Goal: Task Accomplishment & Management: Use online tool/utility

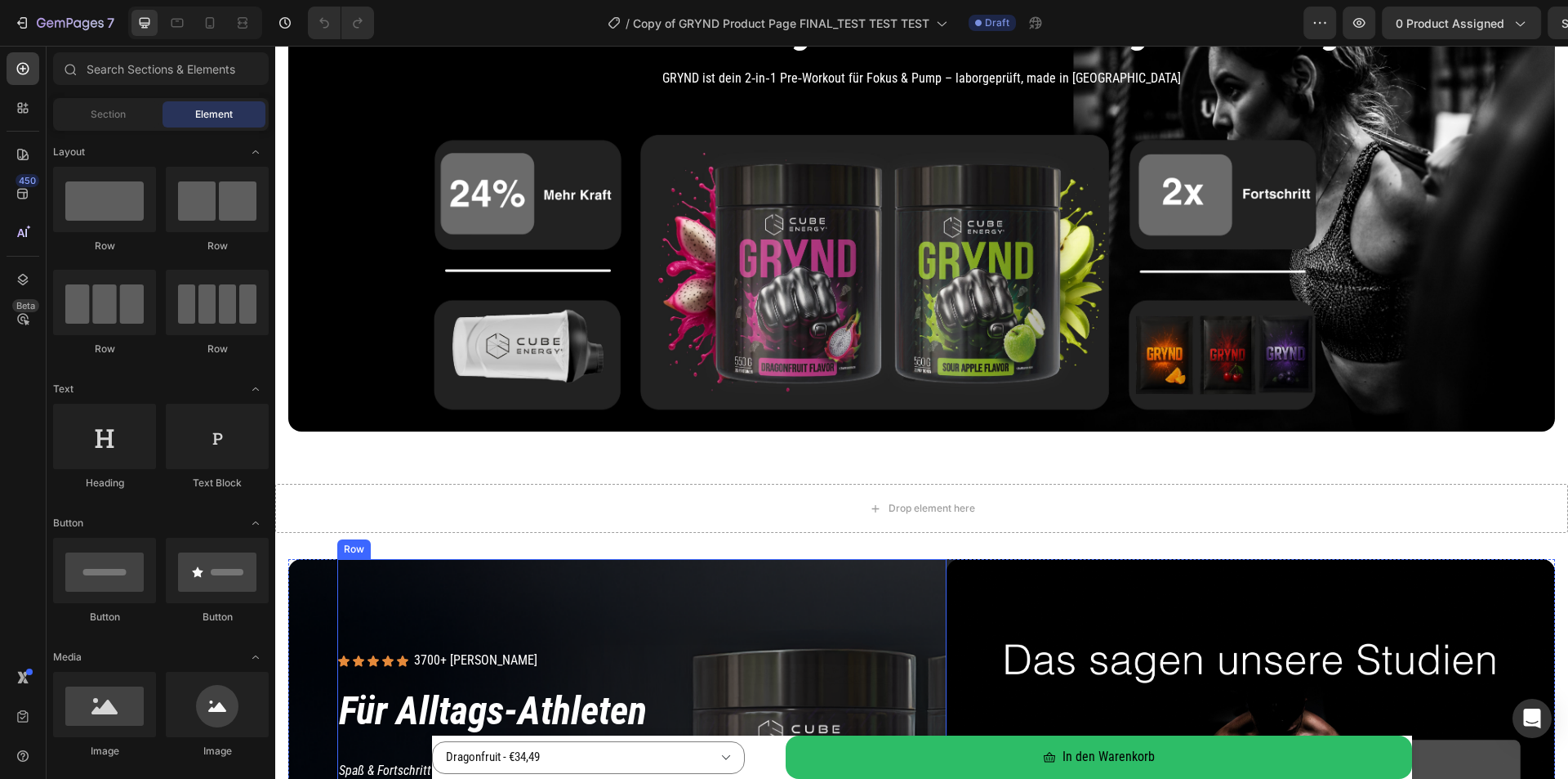
scroll to position [653, 0]
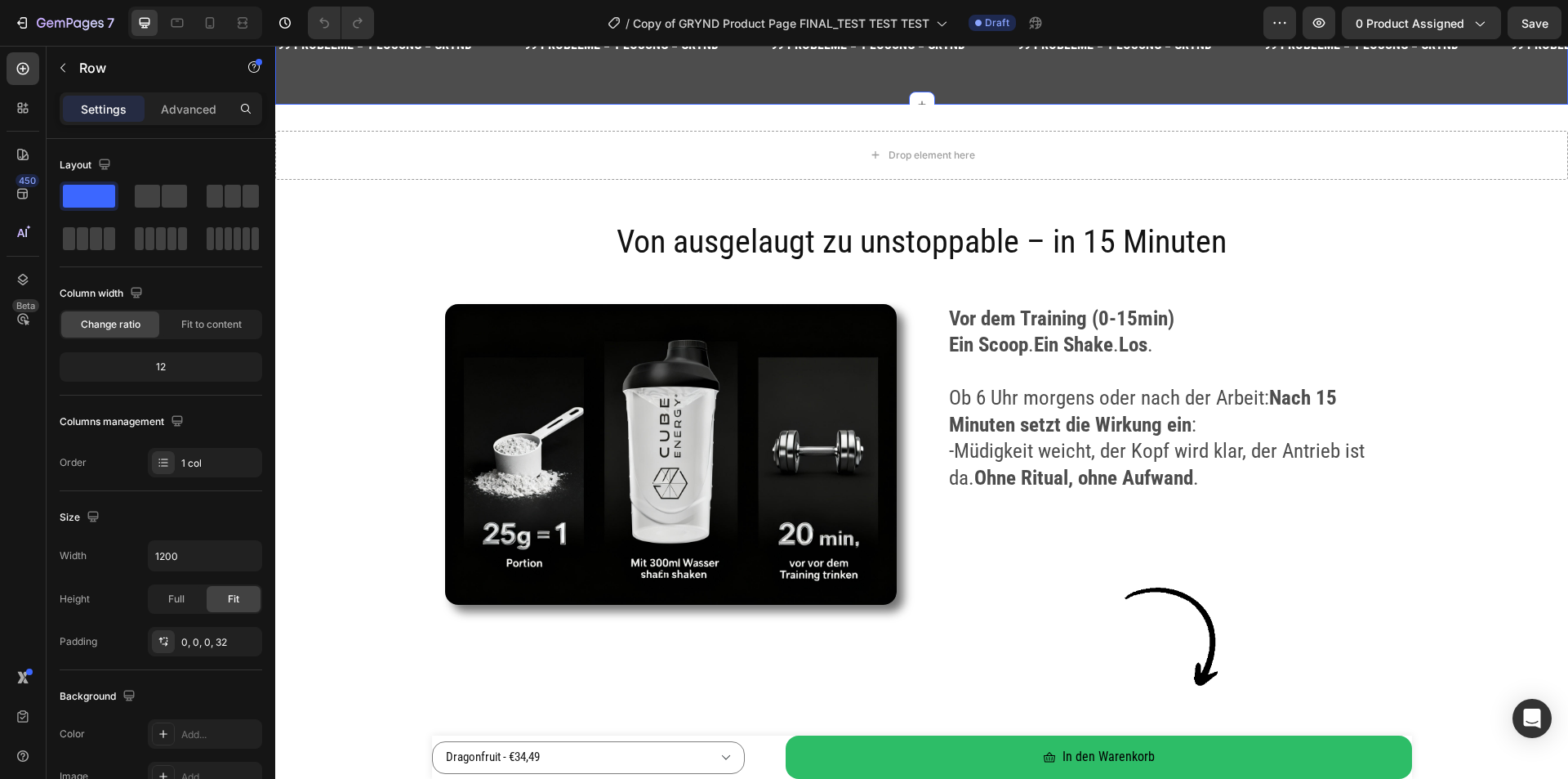
scroll to position [2288, 0]
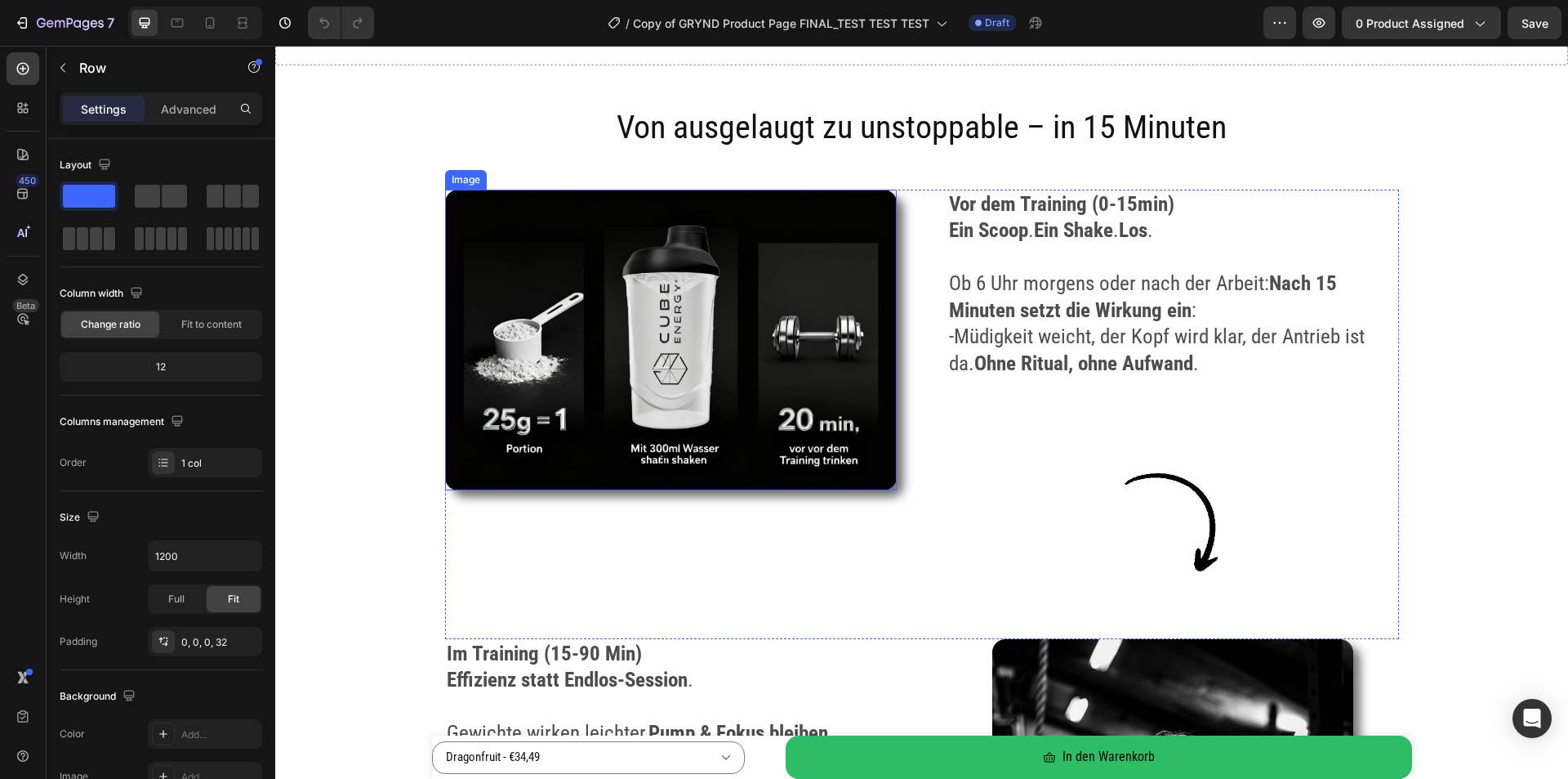
click at [726, 288] on img at bounding box center [670, 340] width 451 height 302
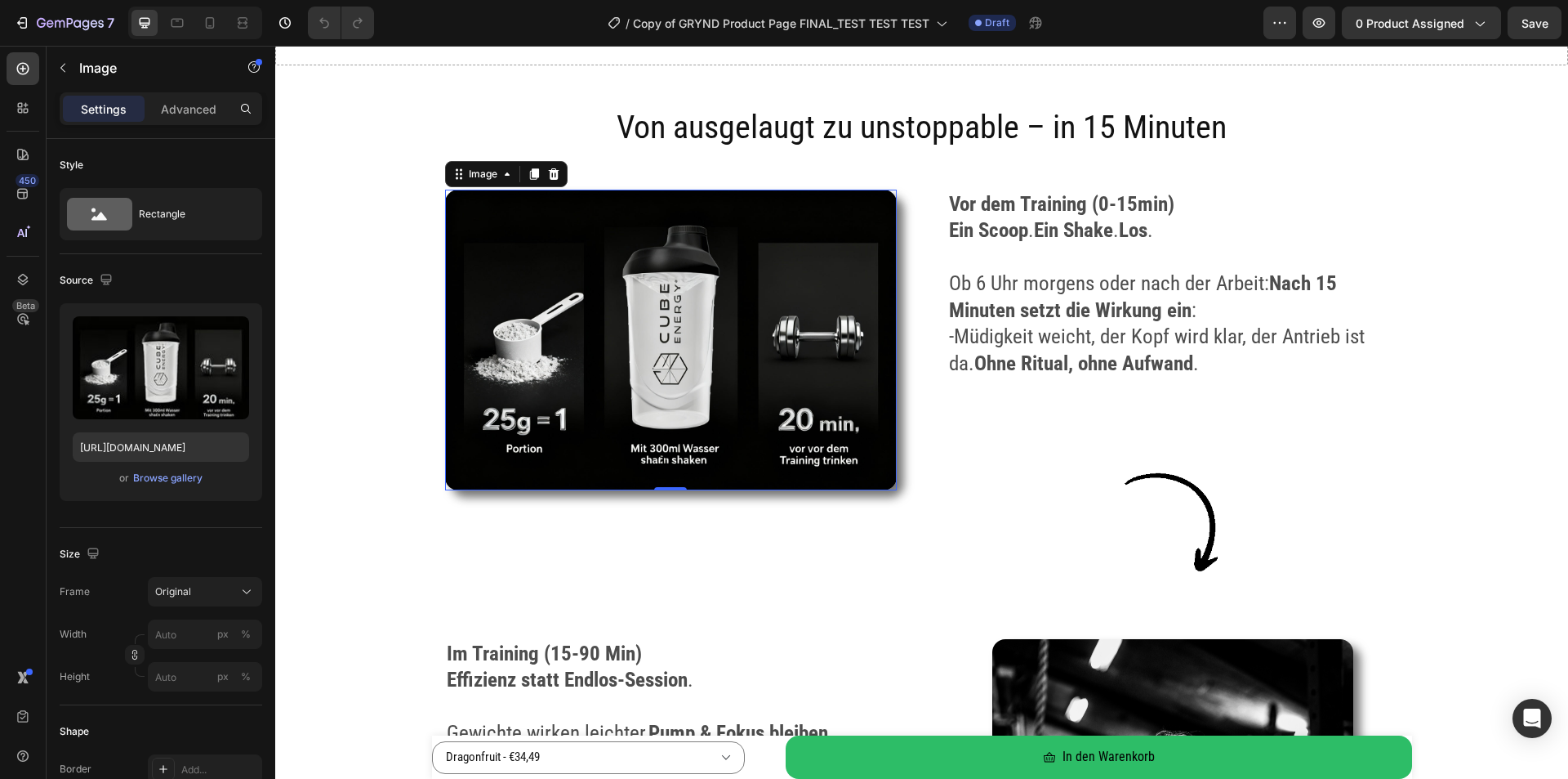
click at [673, 340] on img at bounding box center [670, 340] width 451 height 302
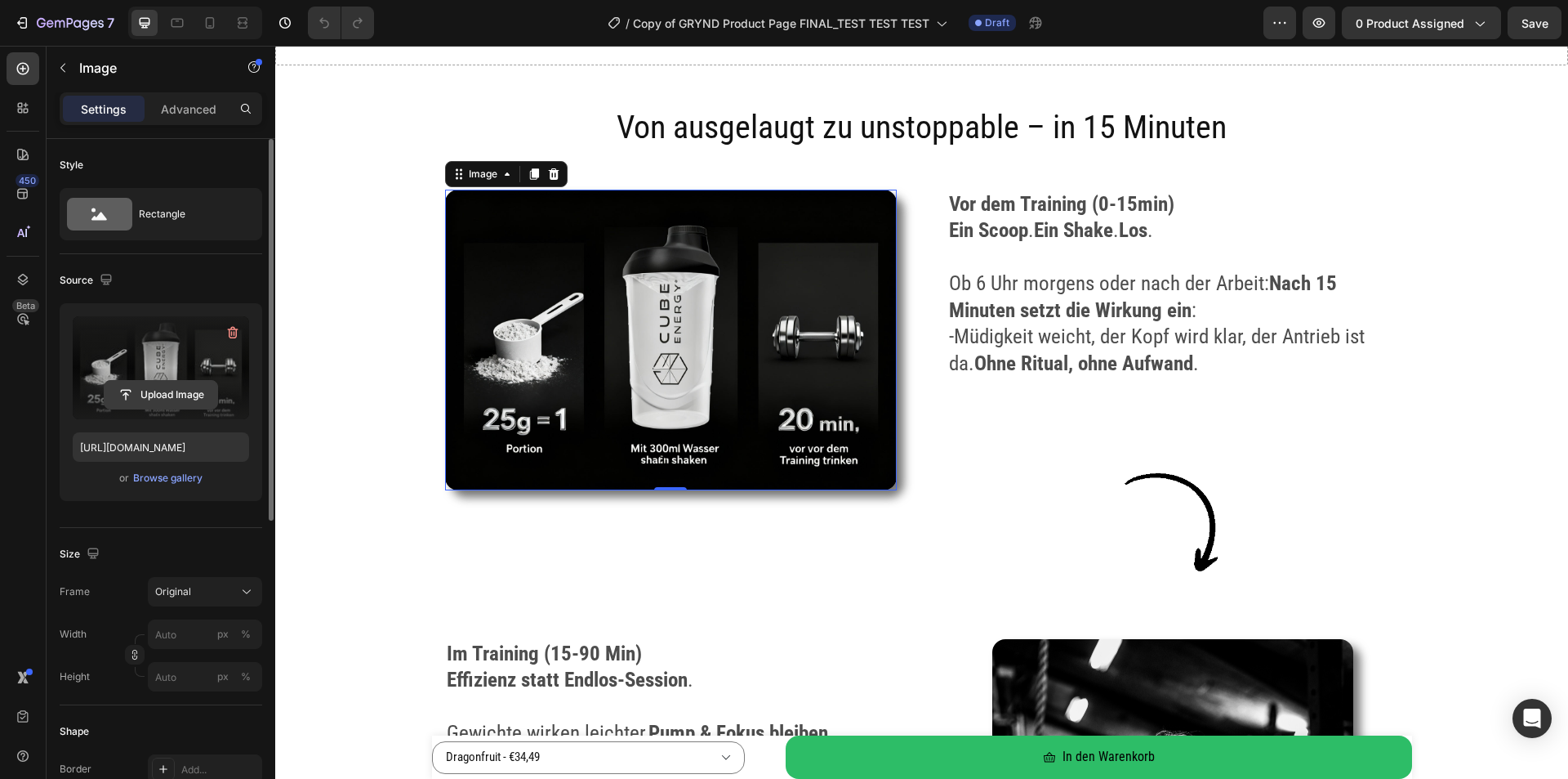
click at [147, 387] on input "file" at bounding box center [160, 394] width 113 height 28
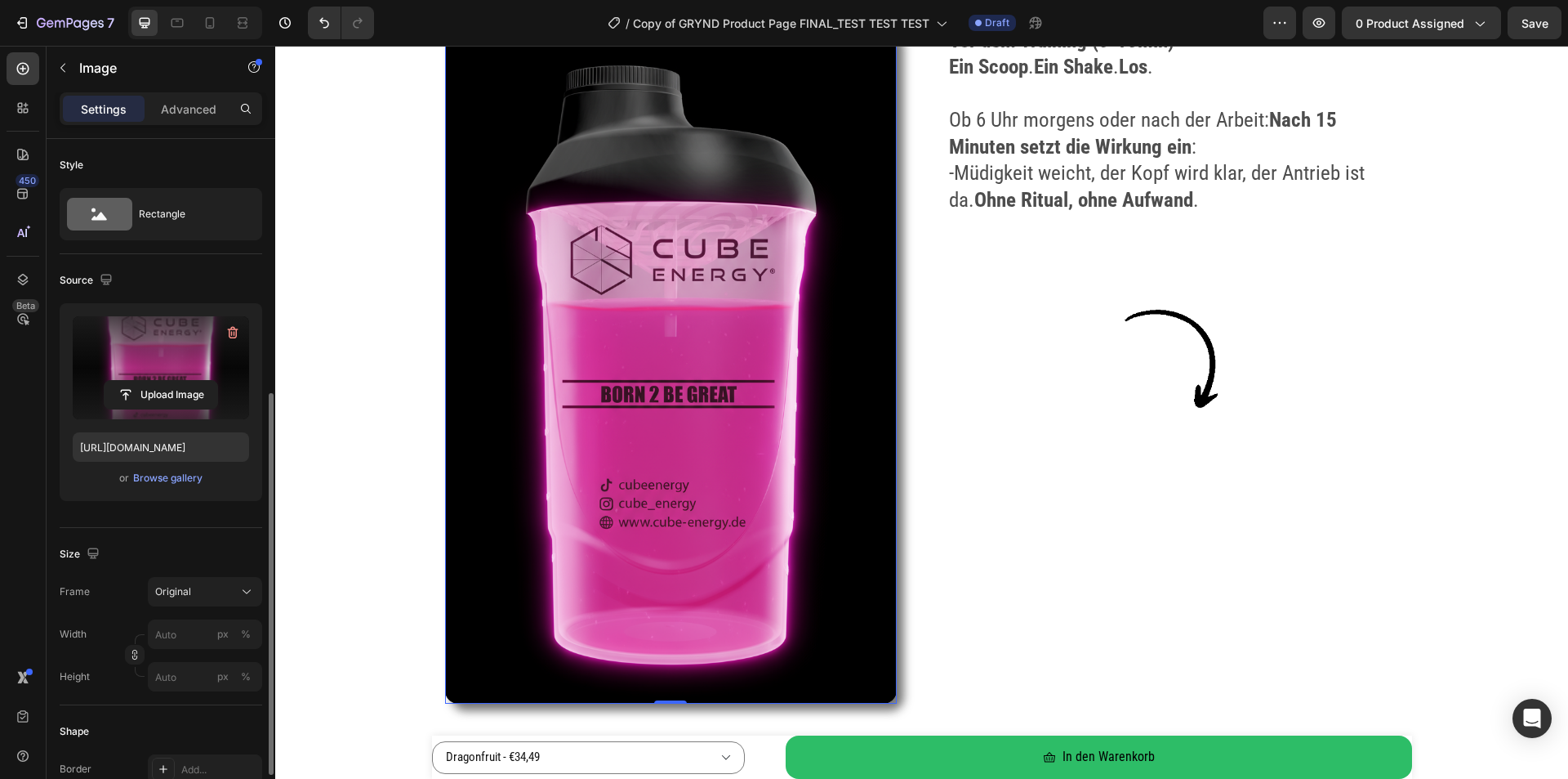
scroll to position [163, 0]
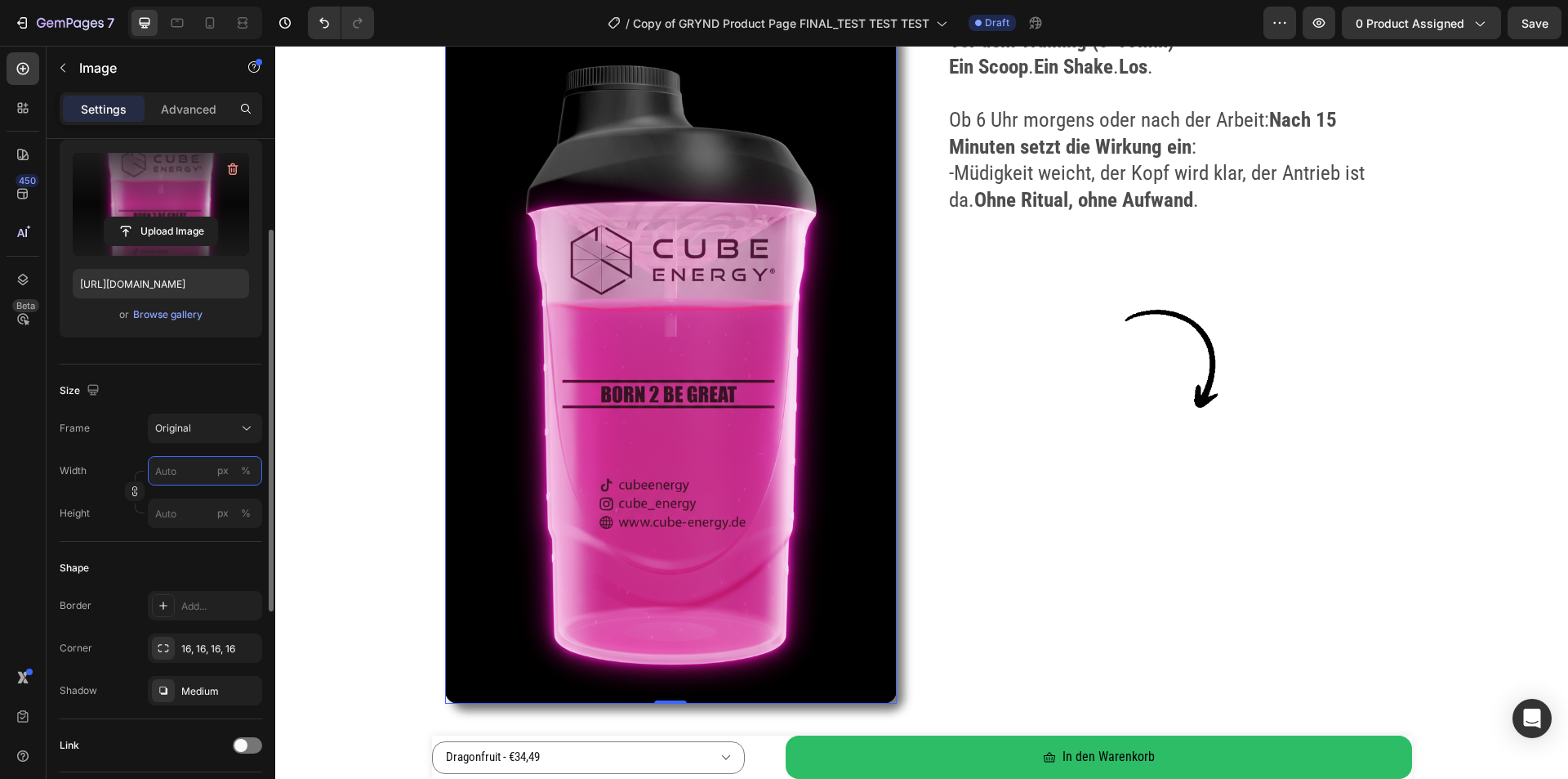
click at [189, 477] on input "px %" at bounding box center [205, 471] width 114 height 29
click at [245, 469] on div "%" at bounding box center [245, 470] width 10 height 14
click at [185, 476] on input "px %" at bounding box center [205, 471] width 114 height 29
type input "50"
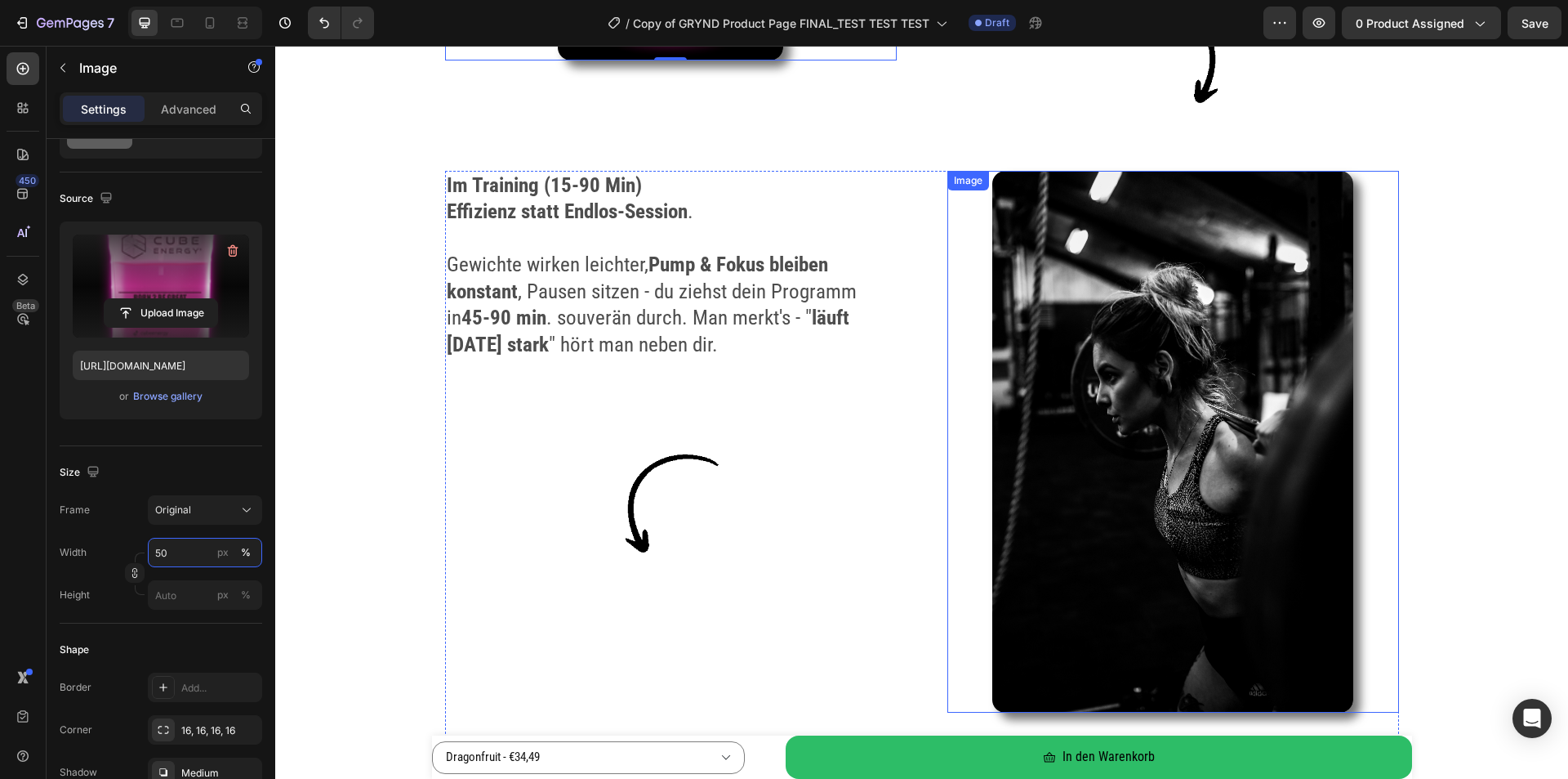
scroll to position [2941, 0]
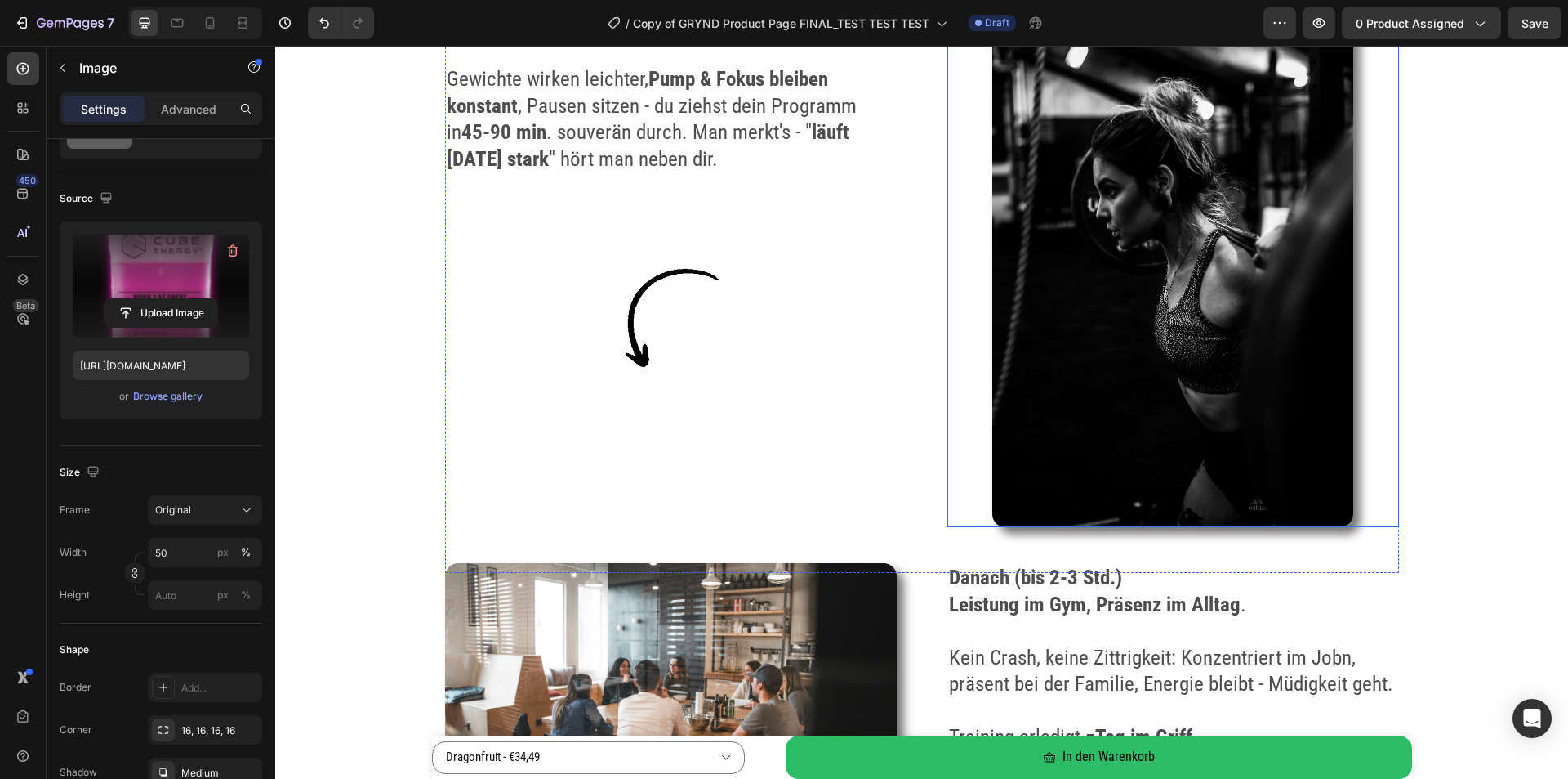
click at [1030, 445] on img at bounding box center [1173, 256] width 361 height 542
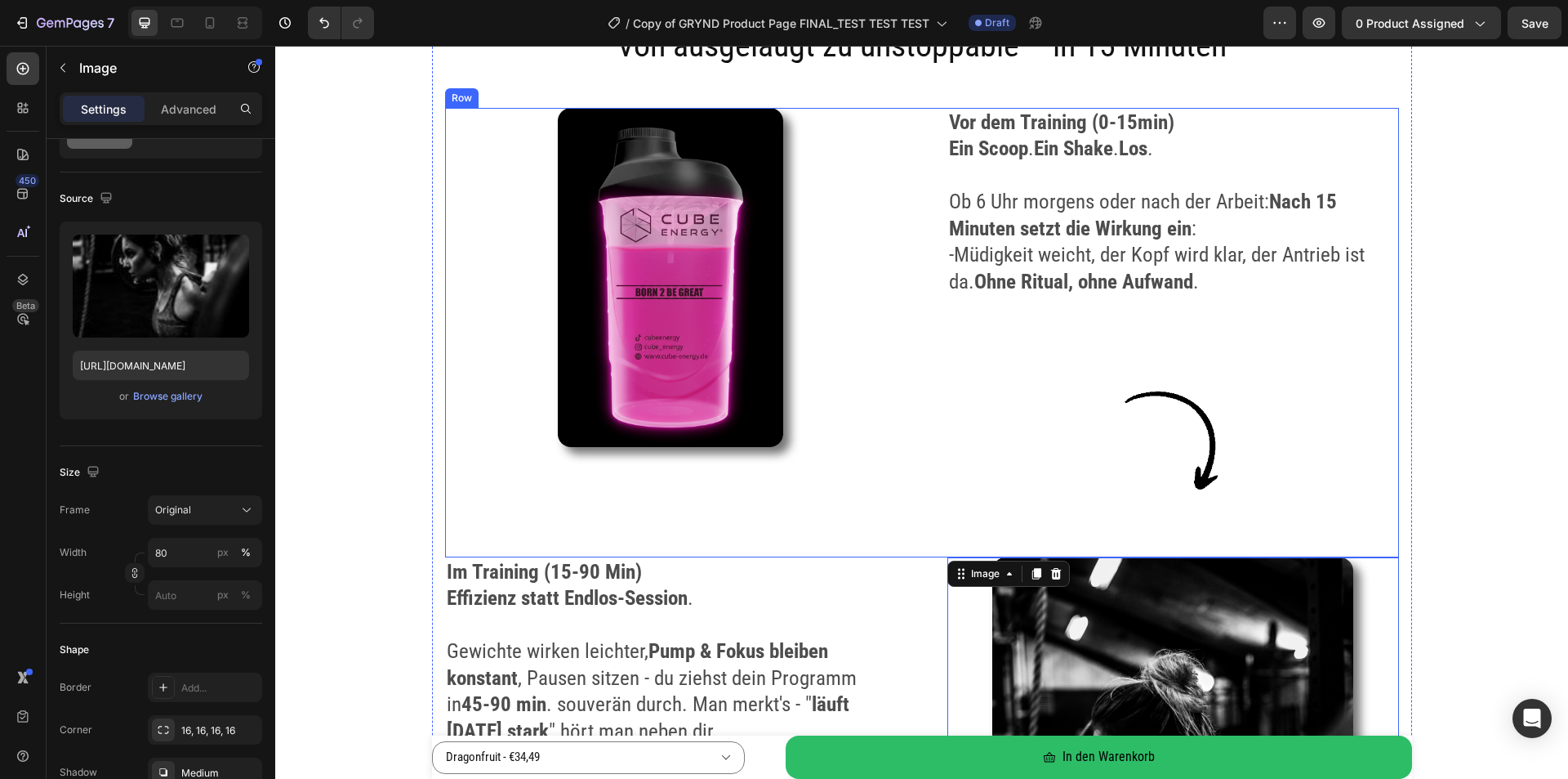
scroll to position [2288, 0]
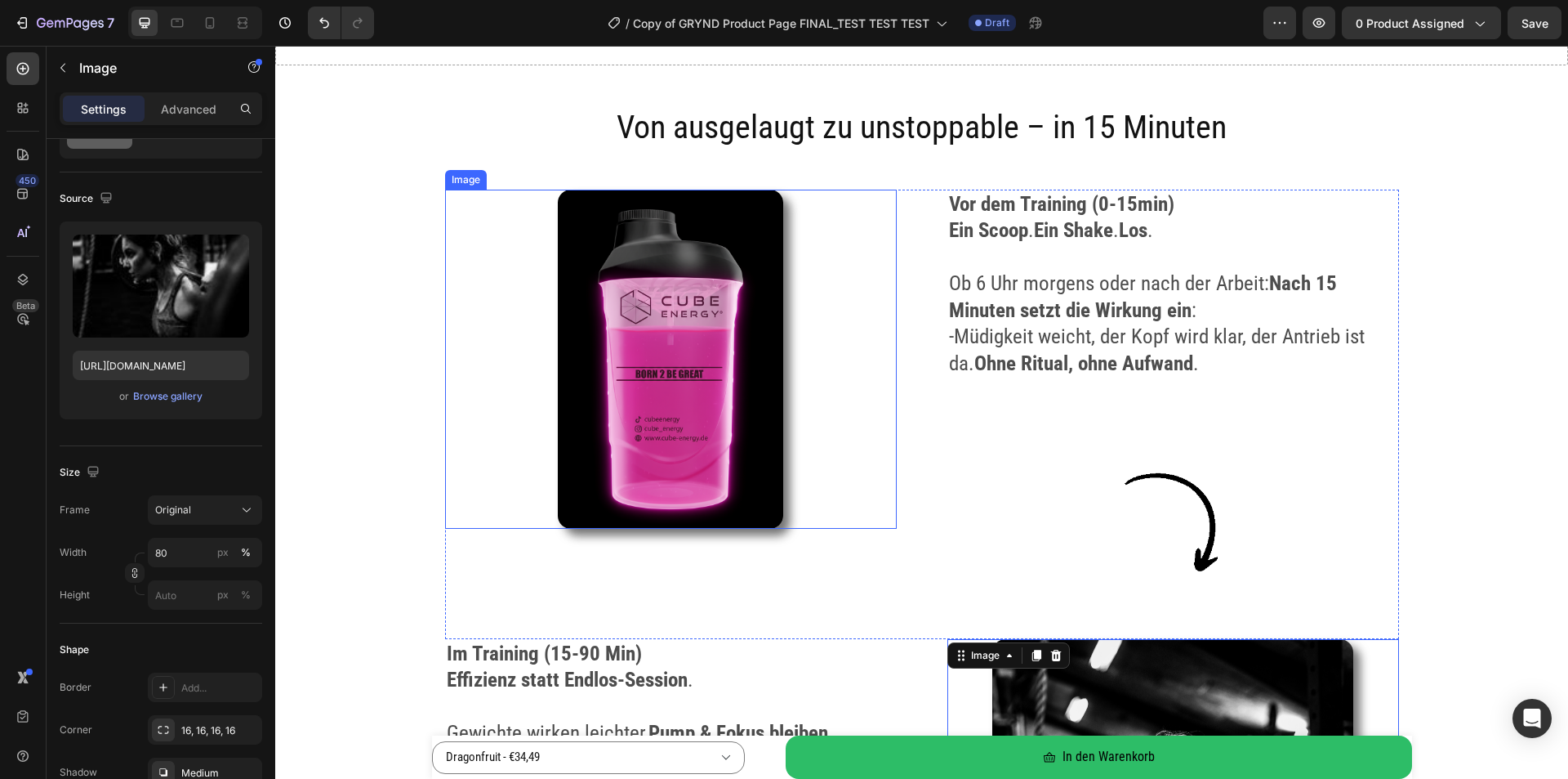
click at [692, 370] on img at bounding box center [670, 359] width 226 height 339
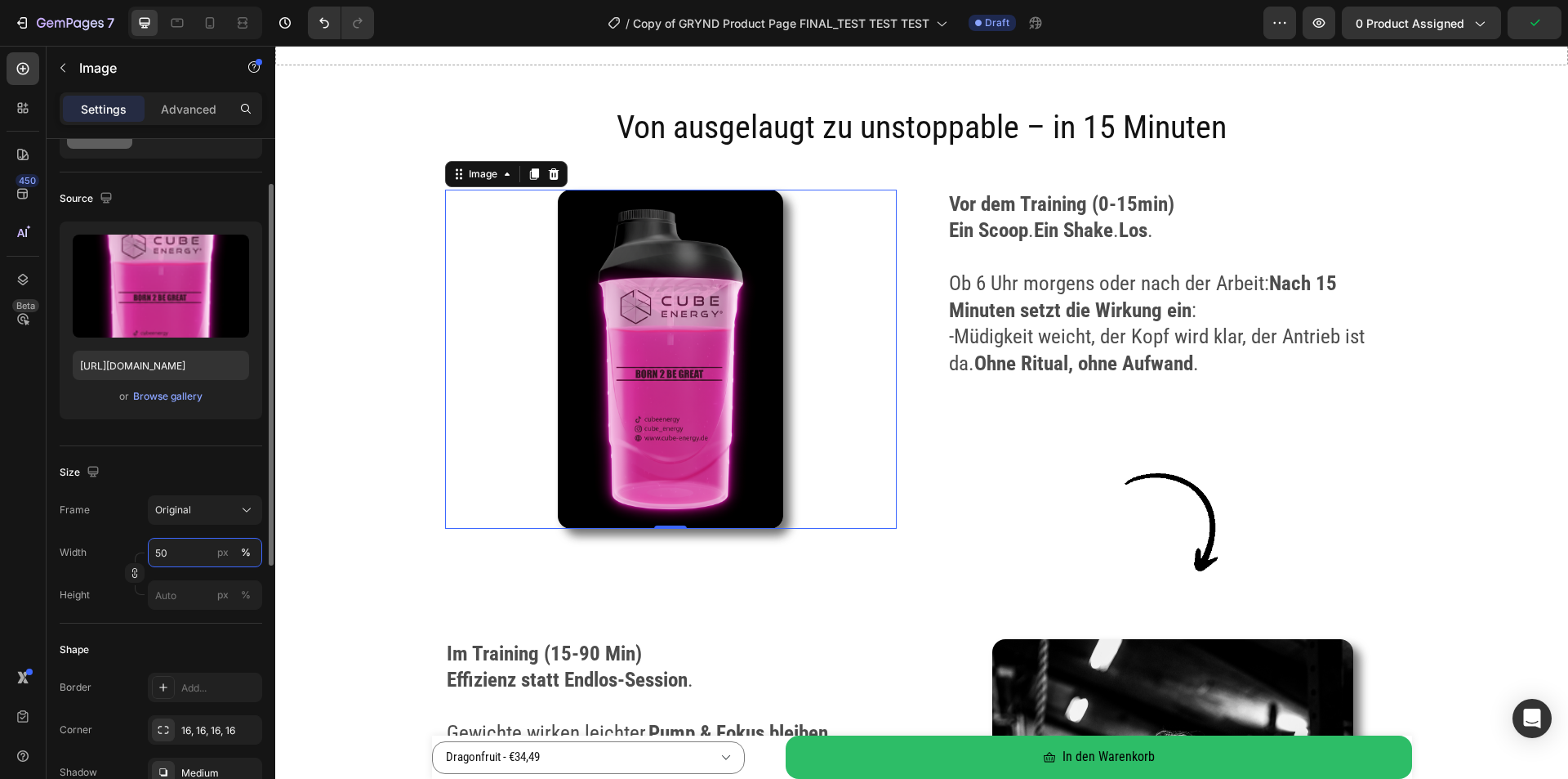
click at [168, 552] on input "50" at bounding box center [205, 552] width 114 height 29
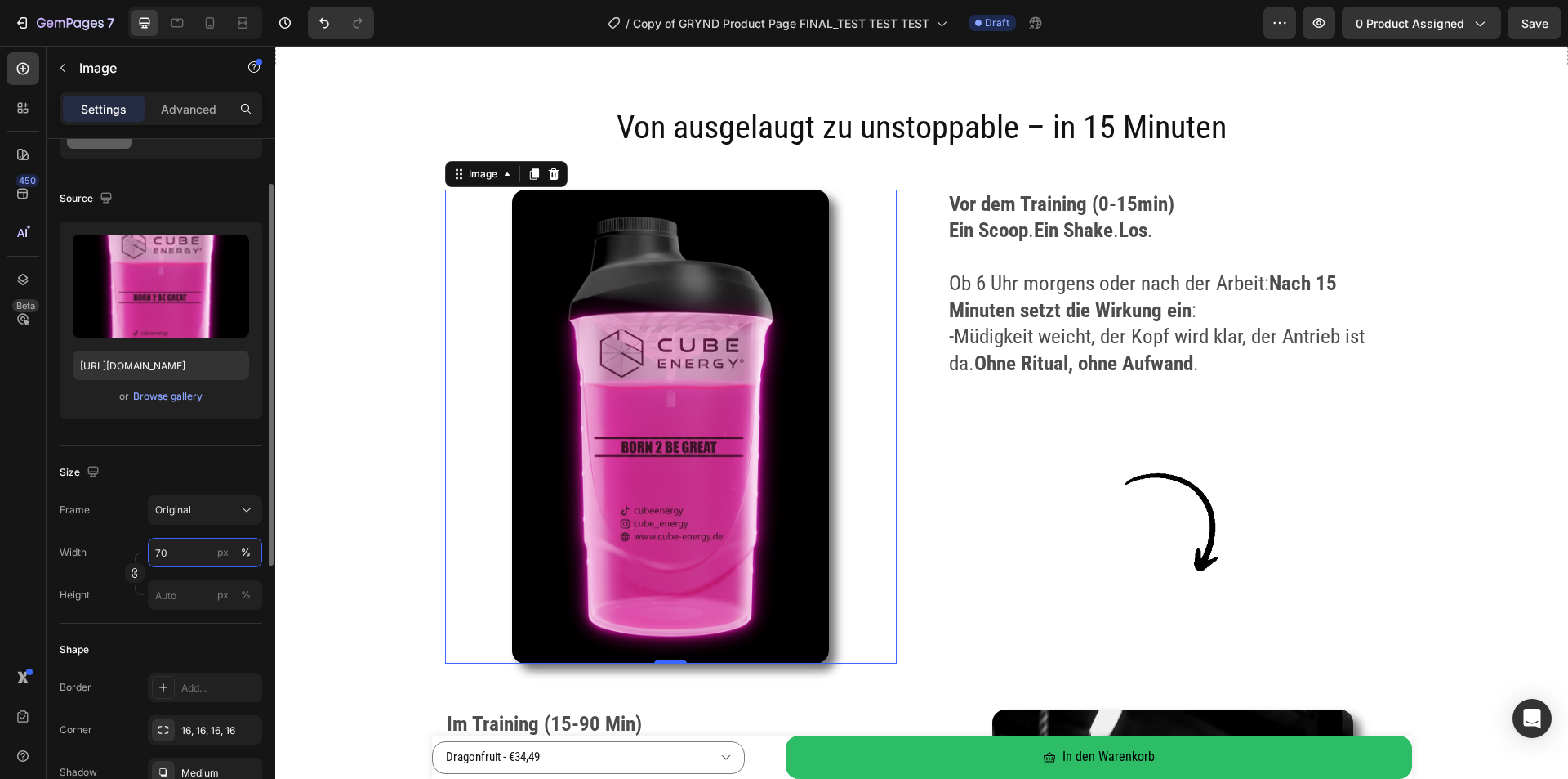
type input "7"
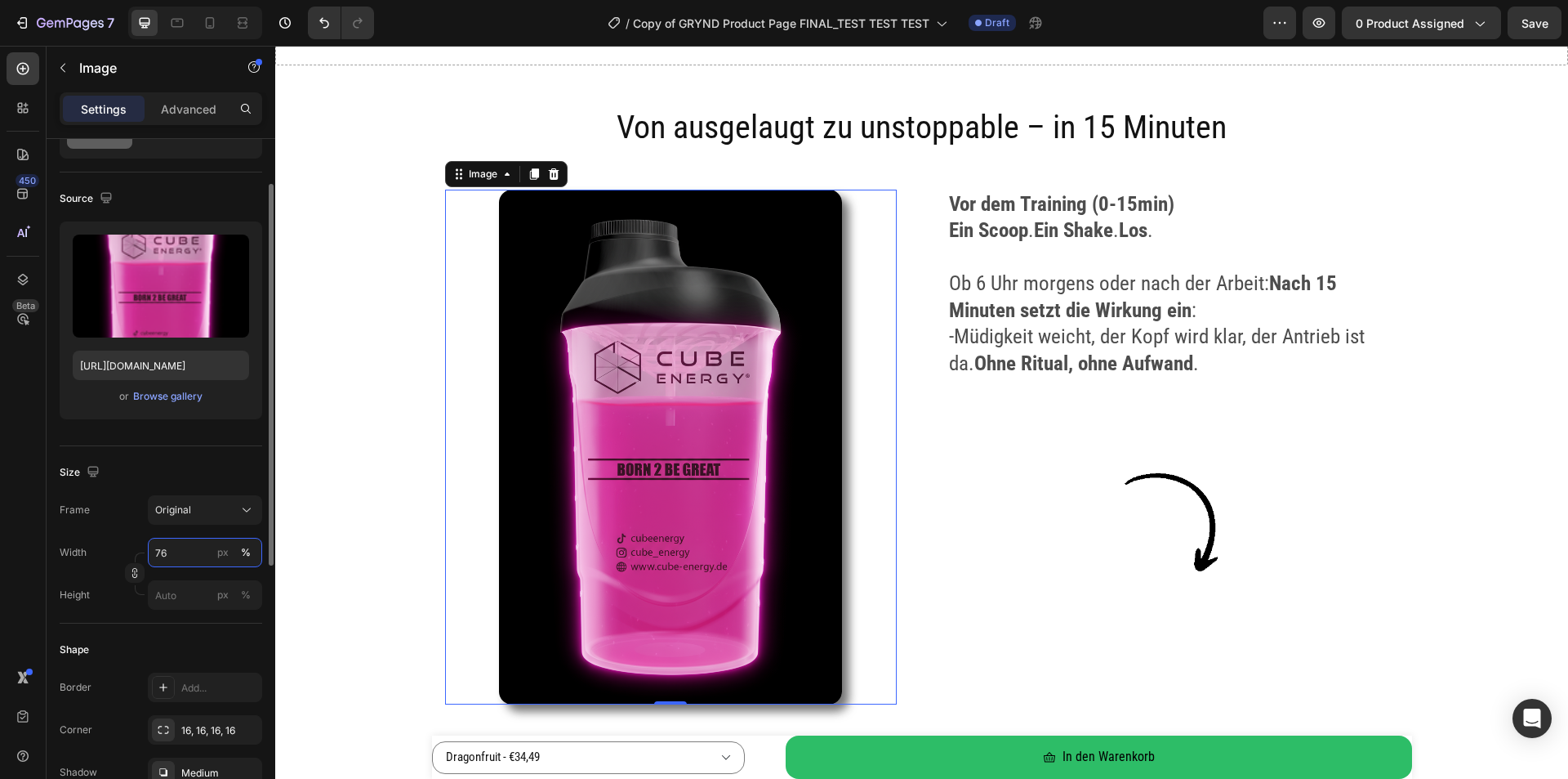
type input "7"
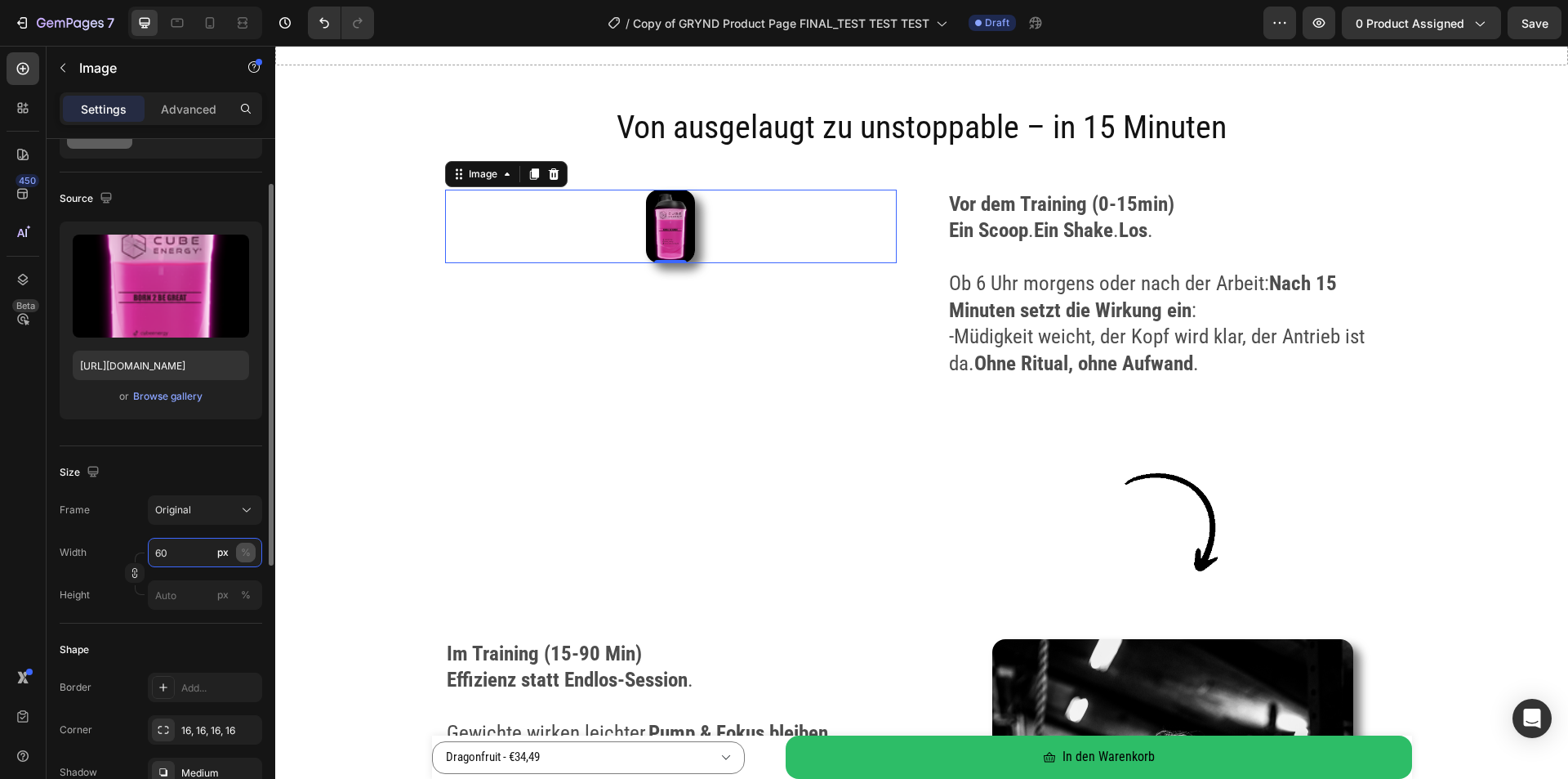
type input "60"
click at [251, 549] on button "%" at bounding box center [245, 552] width 19 height 19
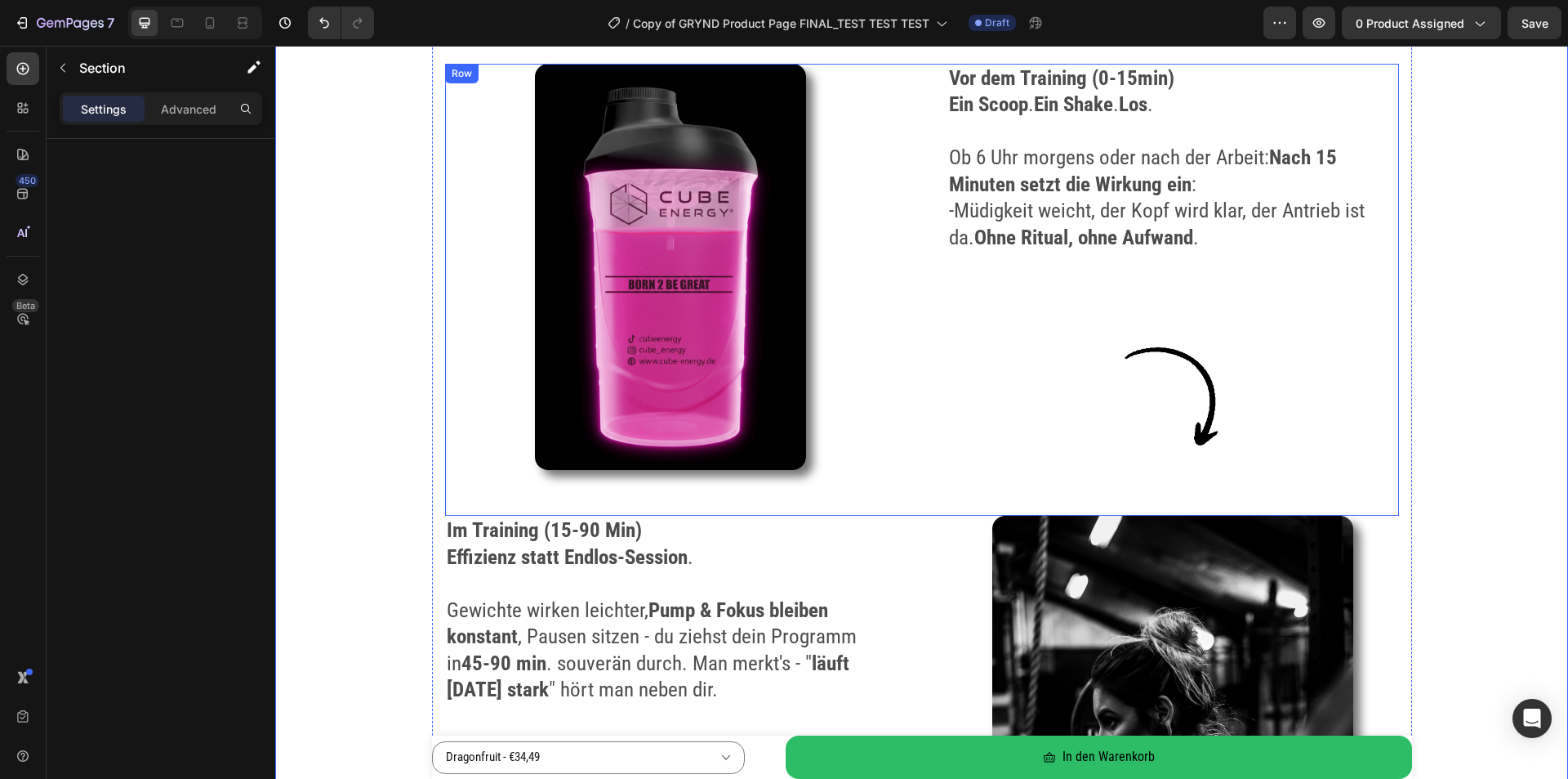
scroll to position [2369, 0]
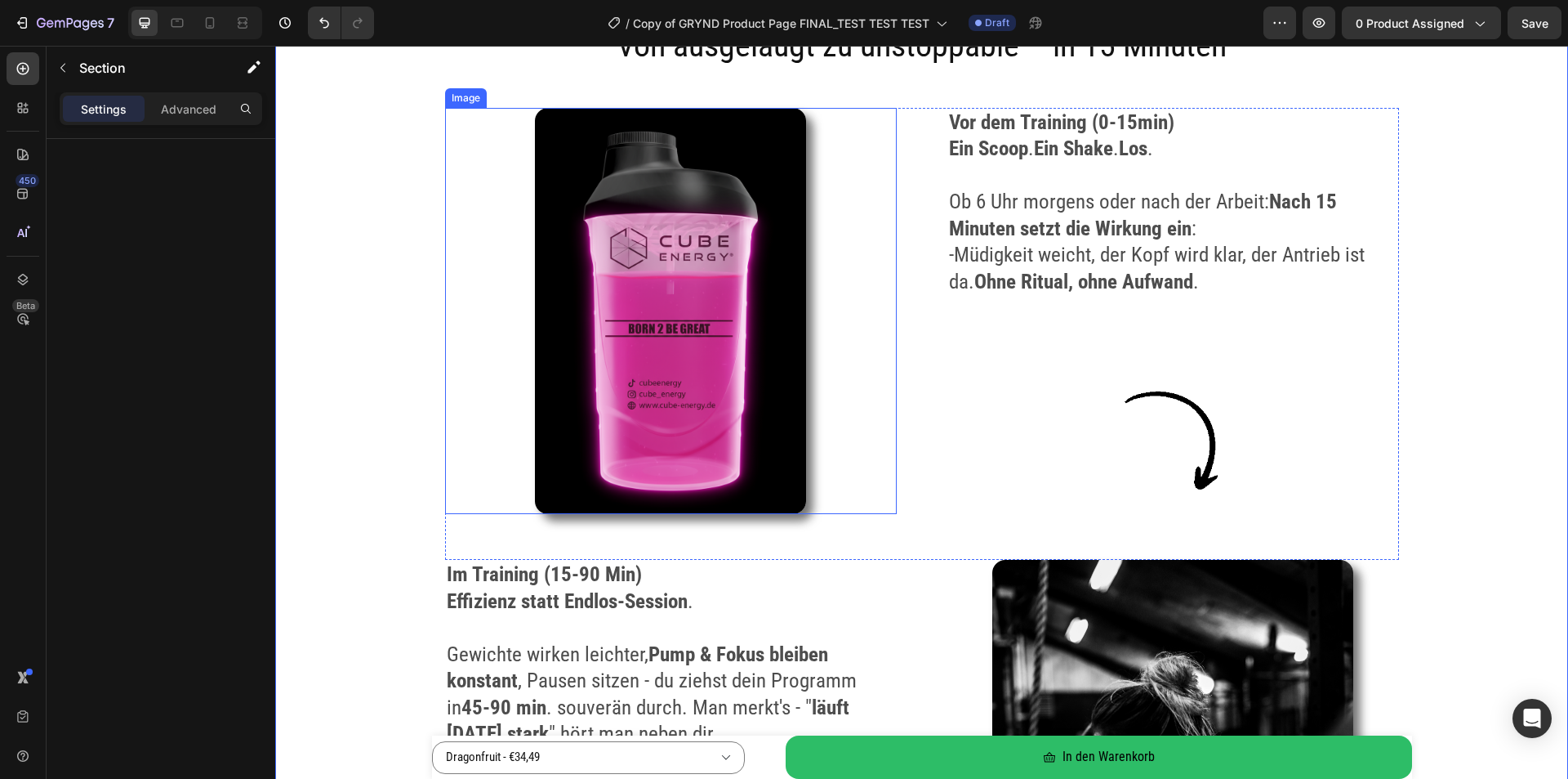
click at [707, 298] on img at bounding box center [670, 311] width 271 height 407
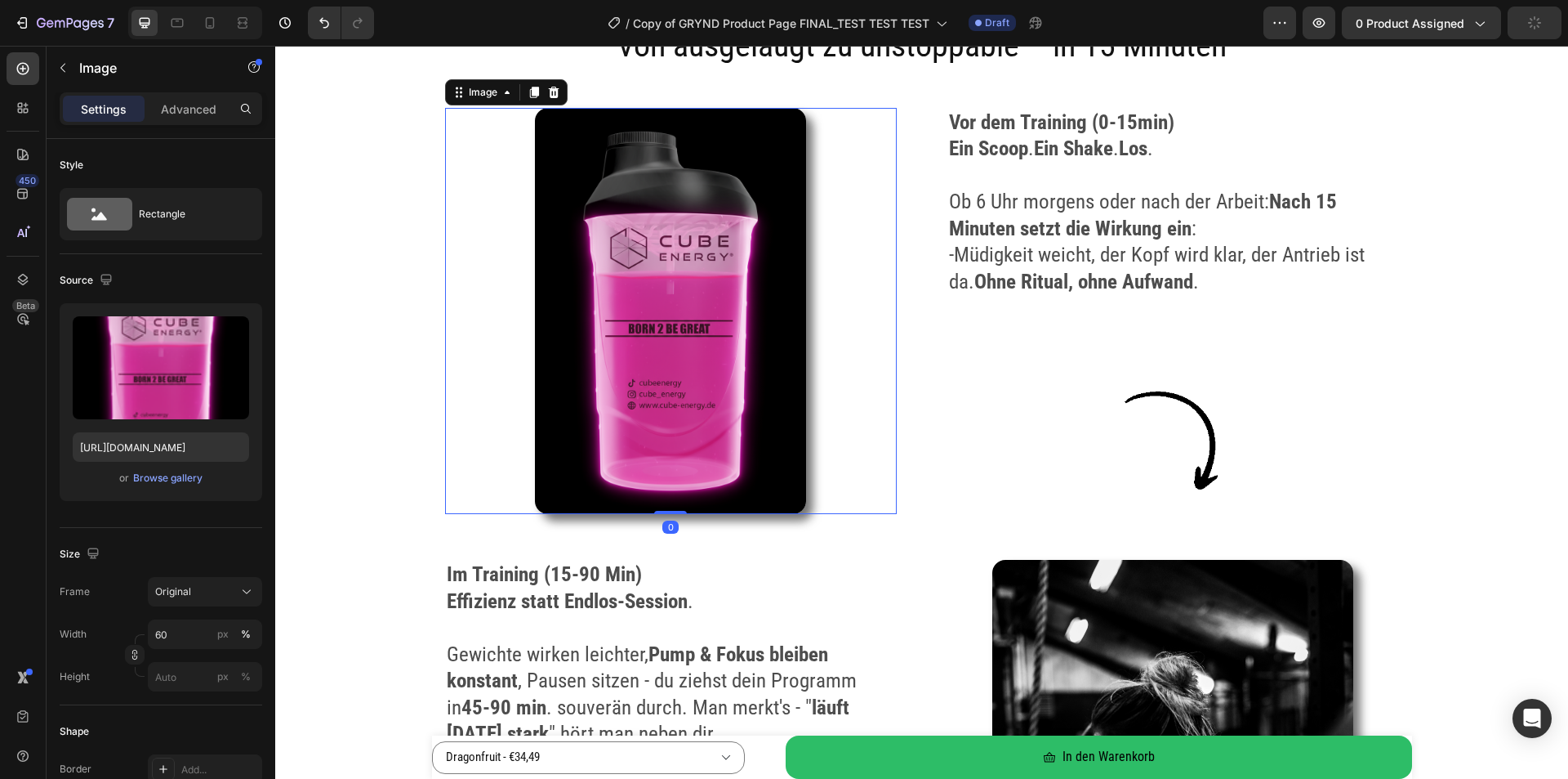
scroll to position [2697, 0]
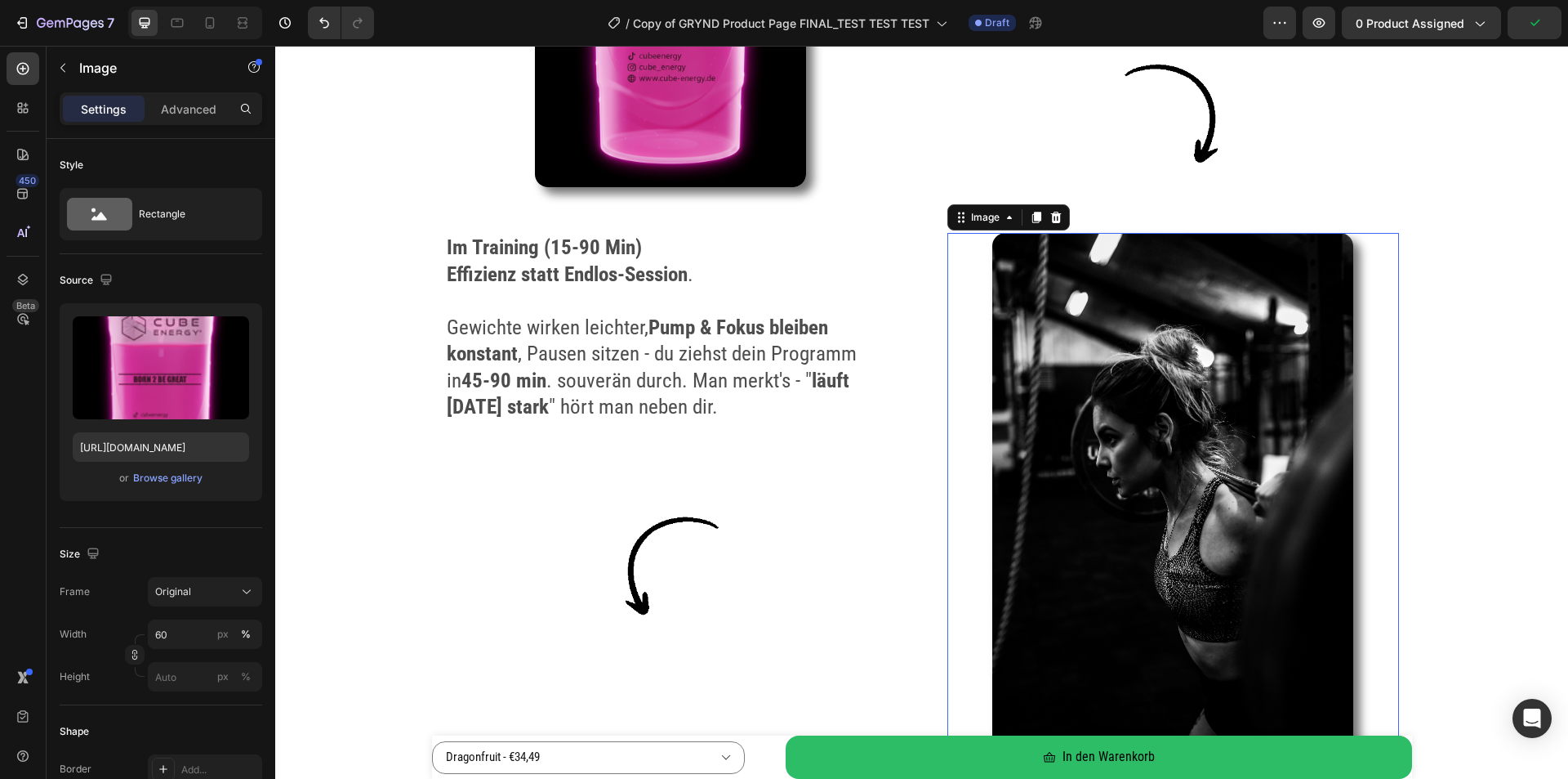
click at [1128, 417] on img at bounding box center [1173, 504] width 361 height 542
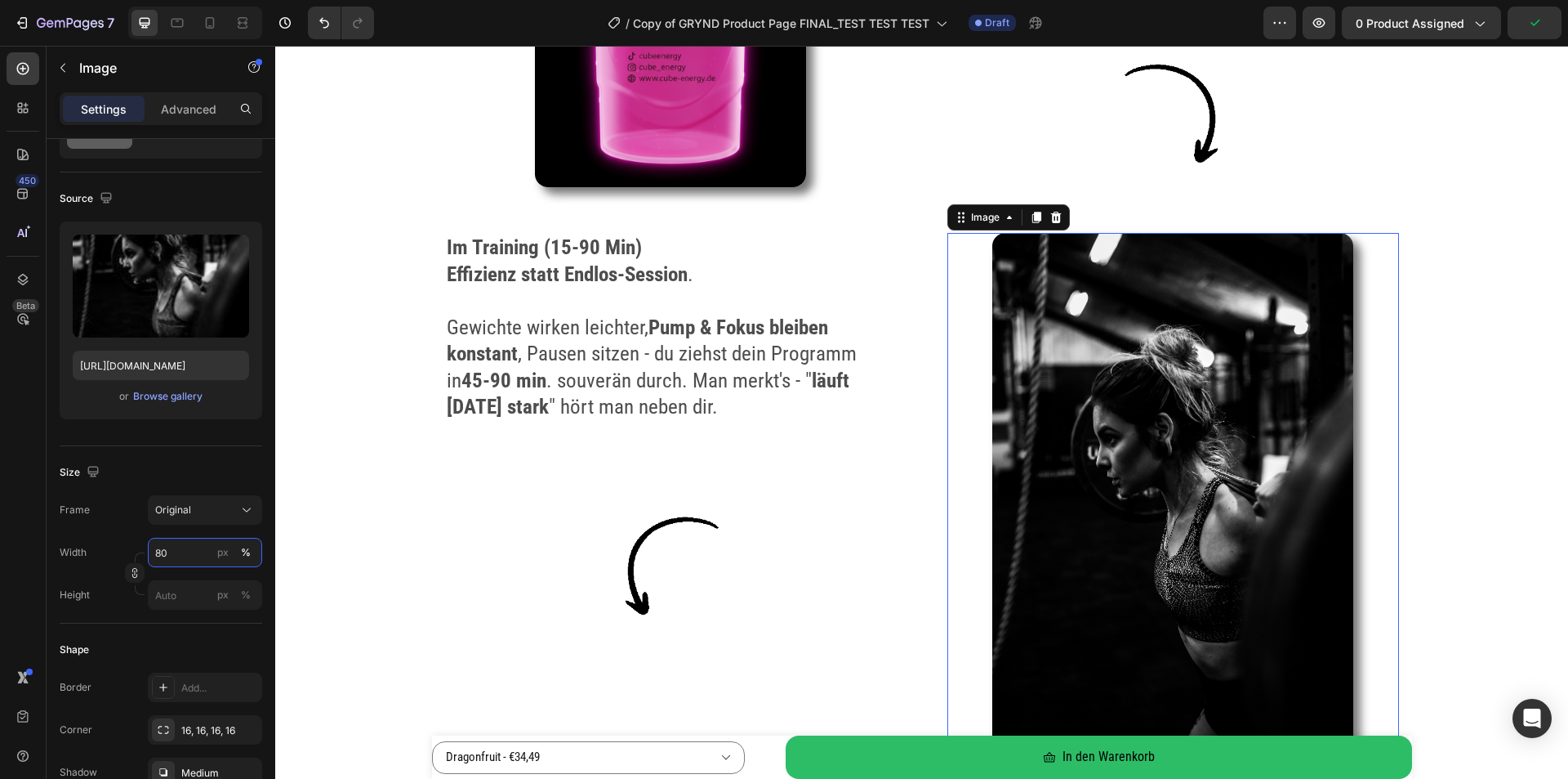
click at [183, 556] on input "80" at bounding box center [205, 552] width 114 height 29
type input "60"
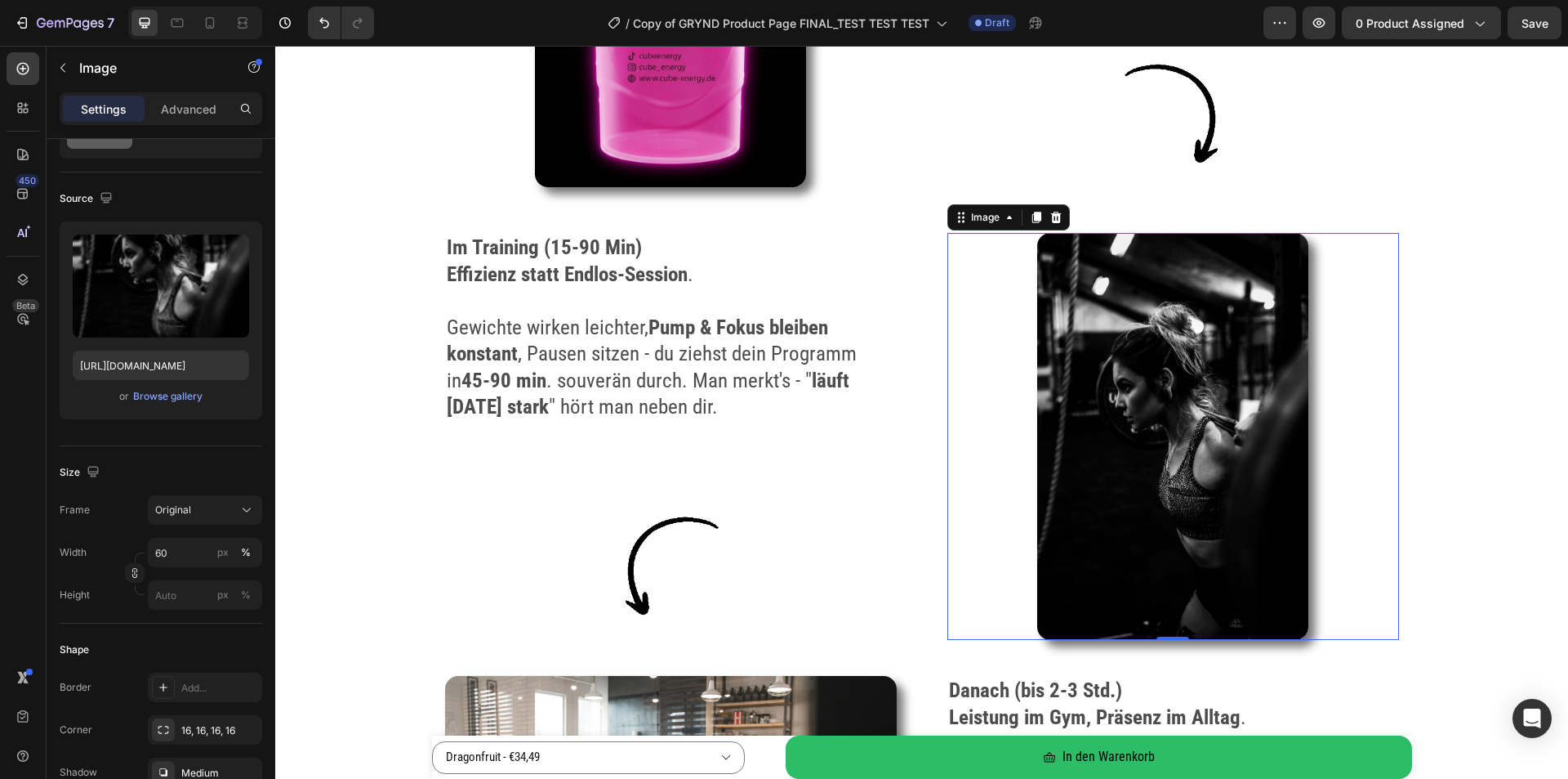
click at [556, 534] on div at bounding box center [670, 563] width 451 height 149
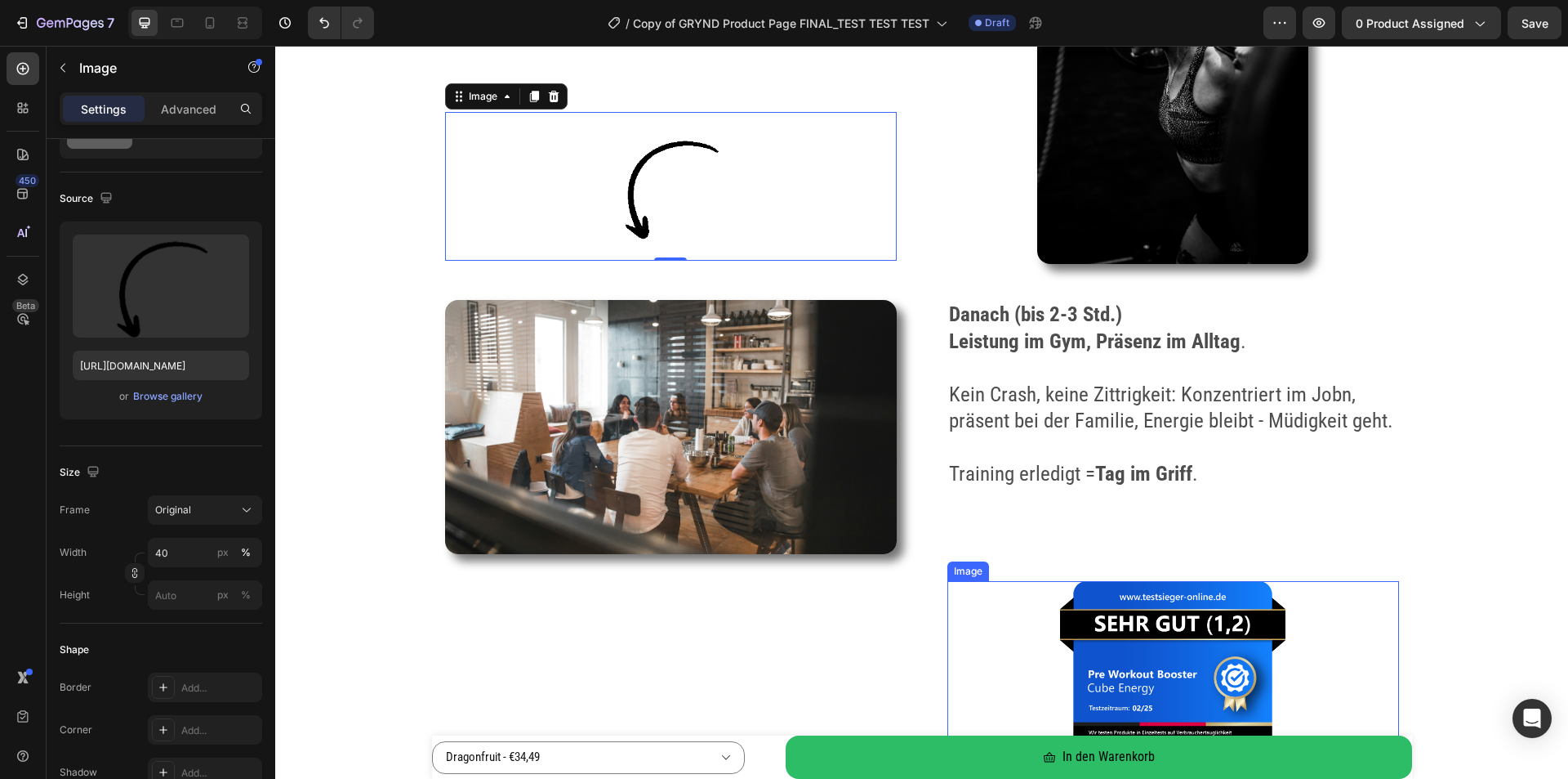
scroll to position [3350, 0]
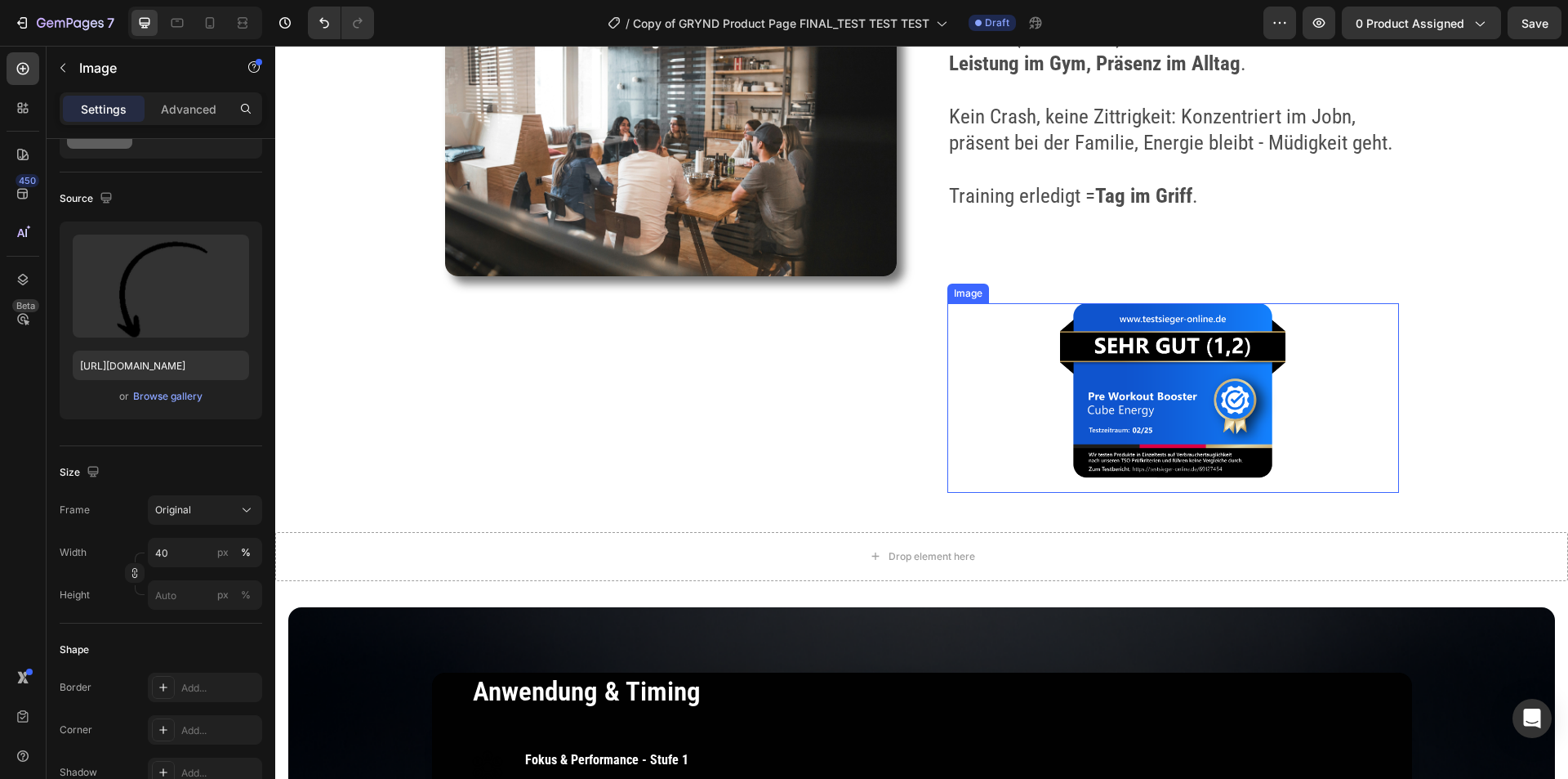
click at [1213, 397] on img at bounding box center [1173, 397] width 226 height 188
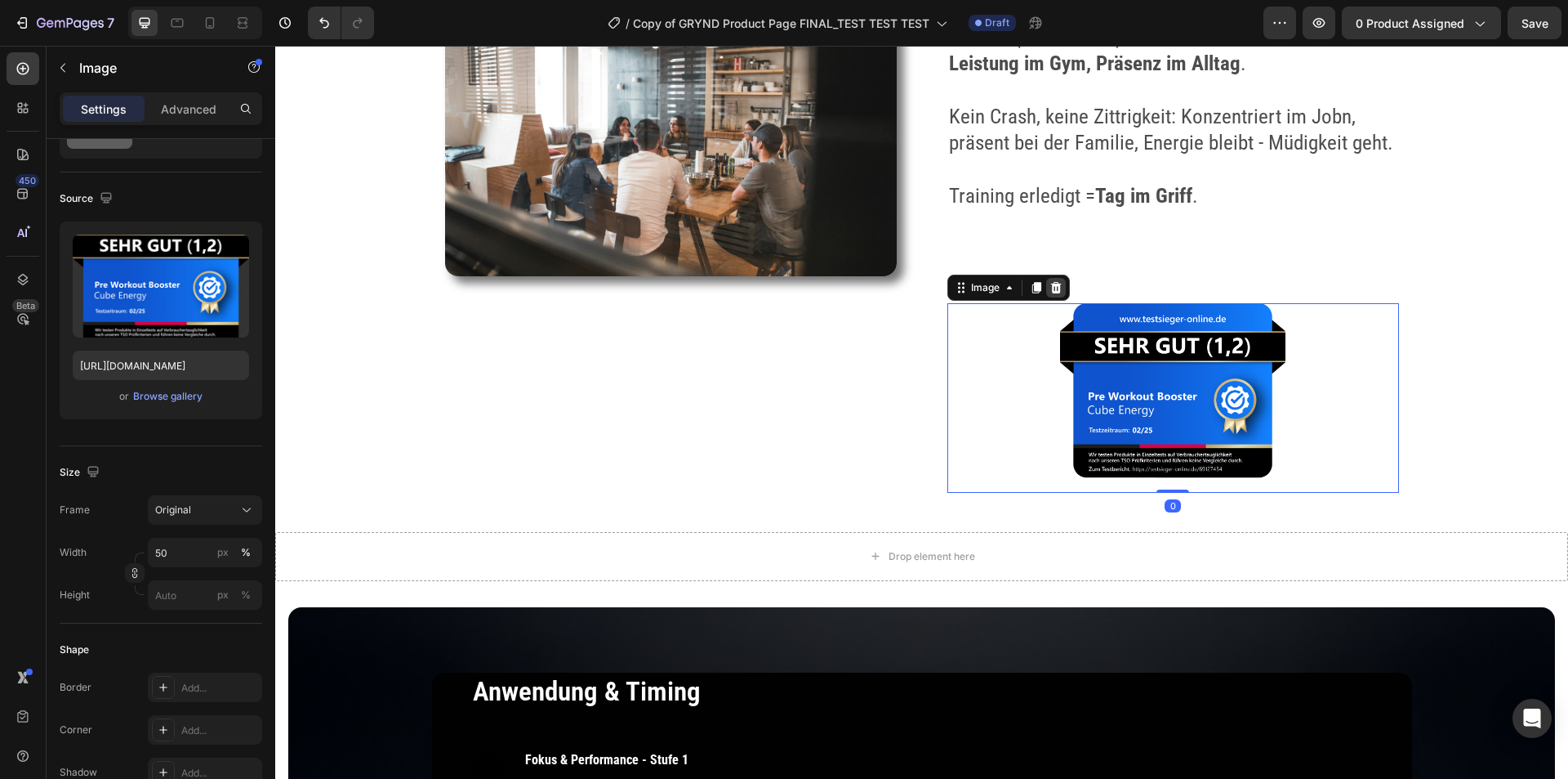
click at [1050, 287] on icon at bounding box center [1055, 288] width 11 height 12
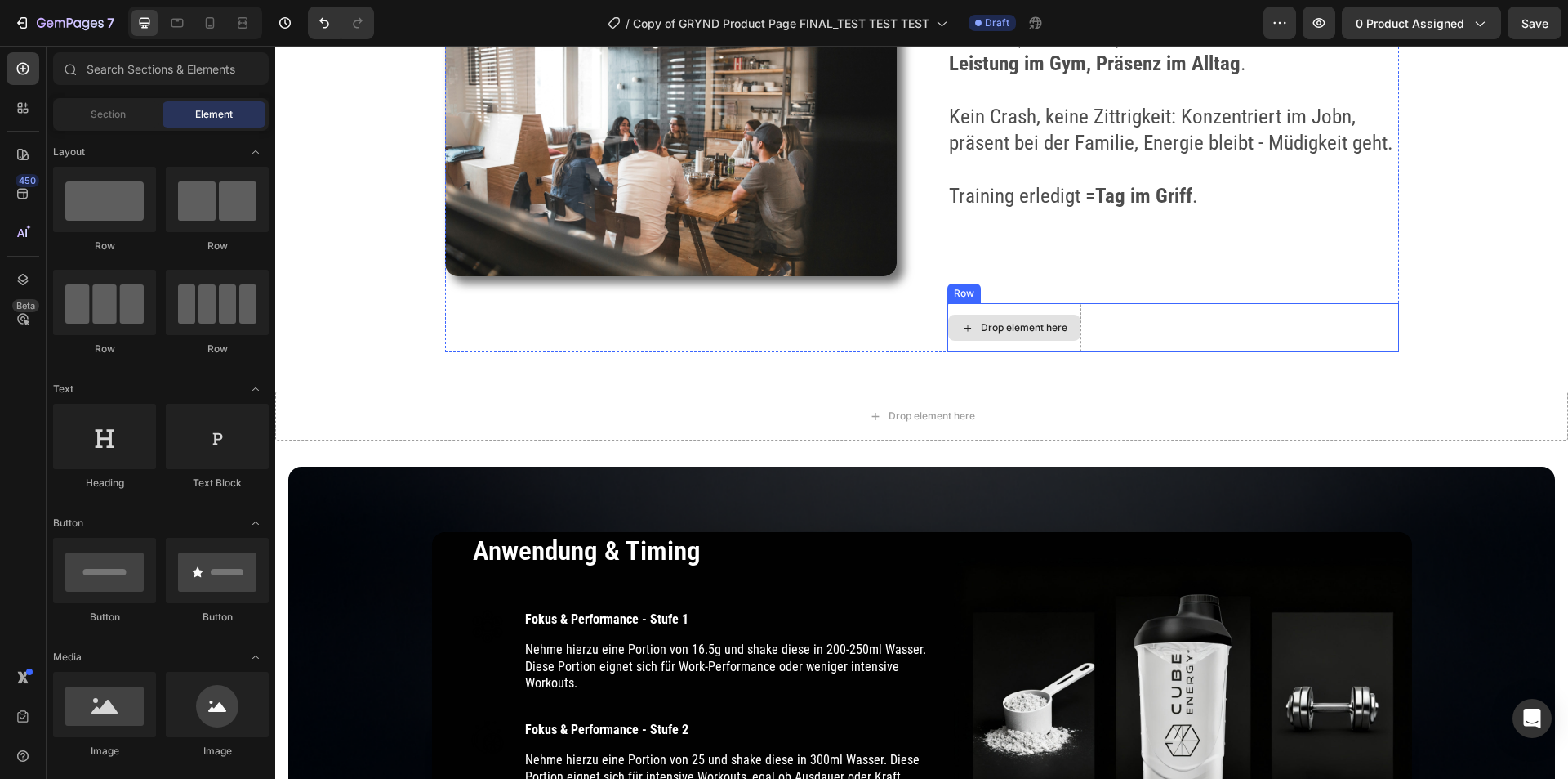
click at [1061, 326] on div "Drop element here" at bounding box center [1013, 327] width 132 height 26
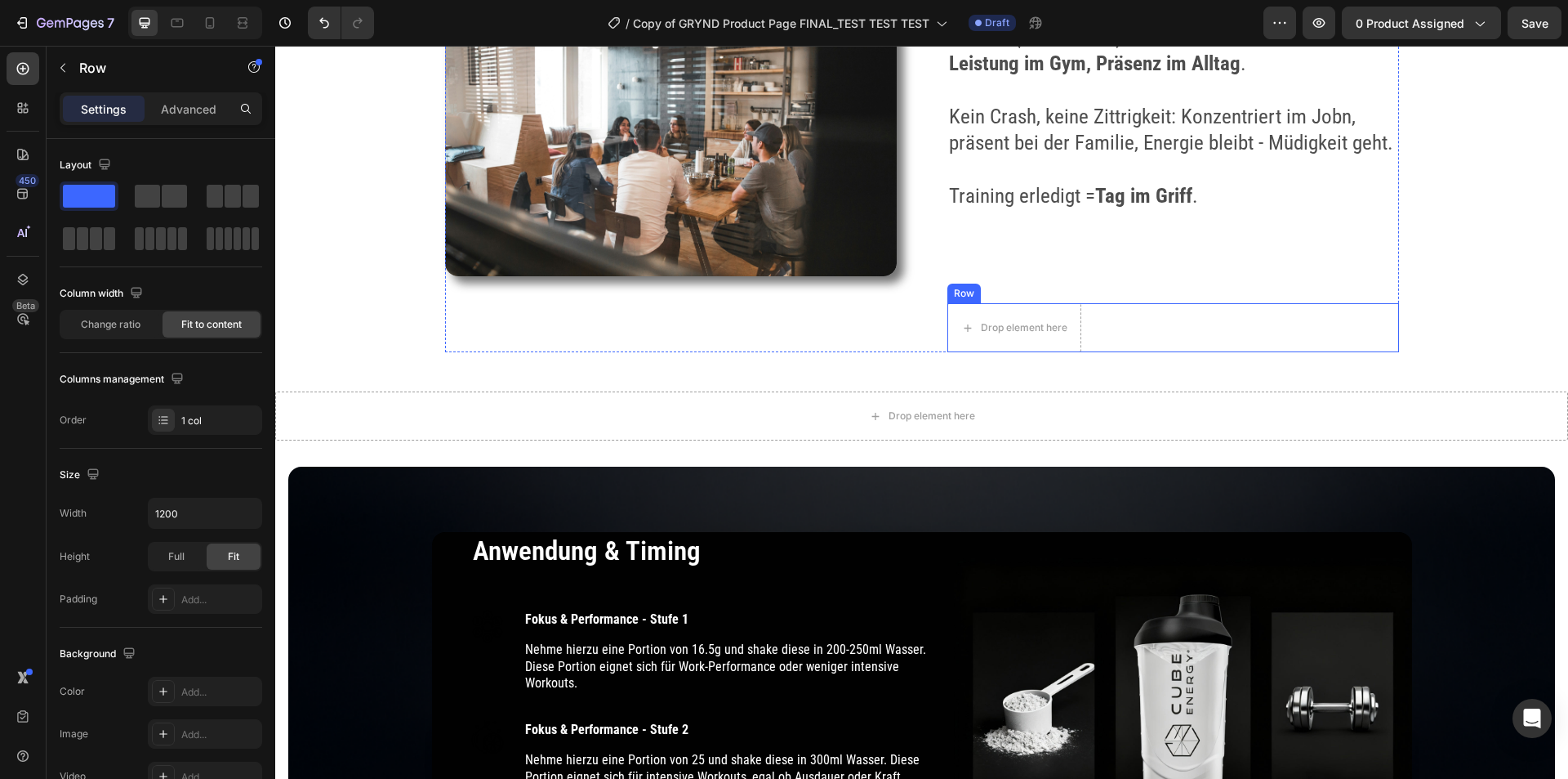
click at [1096, 304] on div "Drop element here Row" at bounding box center [1173, 328] width 451 height 49
click at [1041, 288] on icon at bounding box center [1048, 288] width 14 height 14
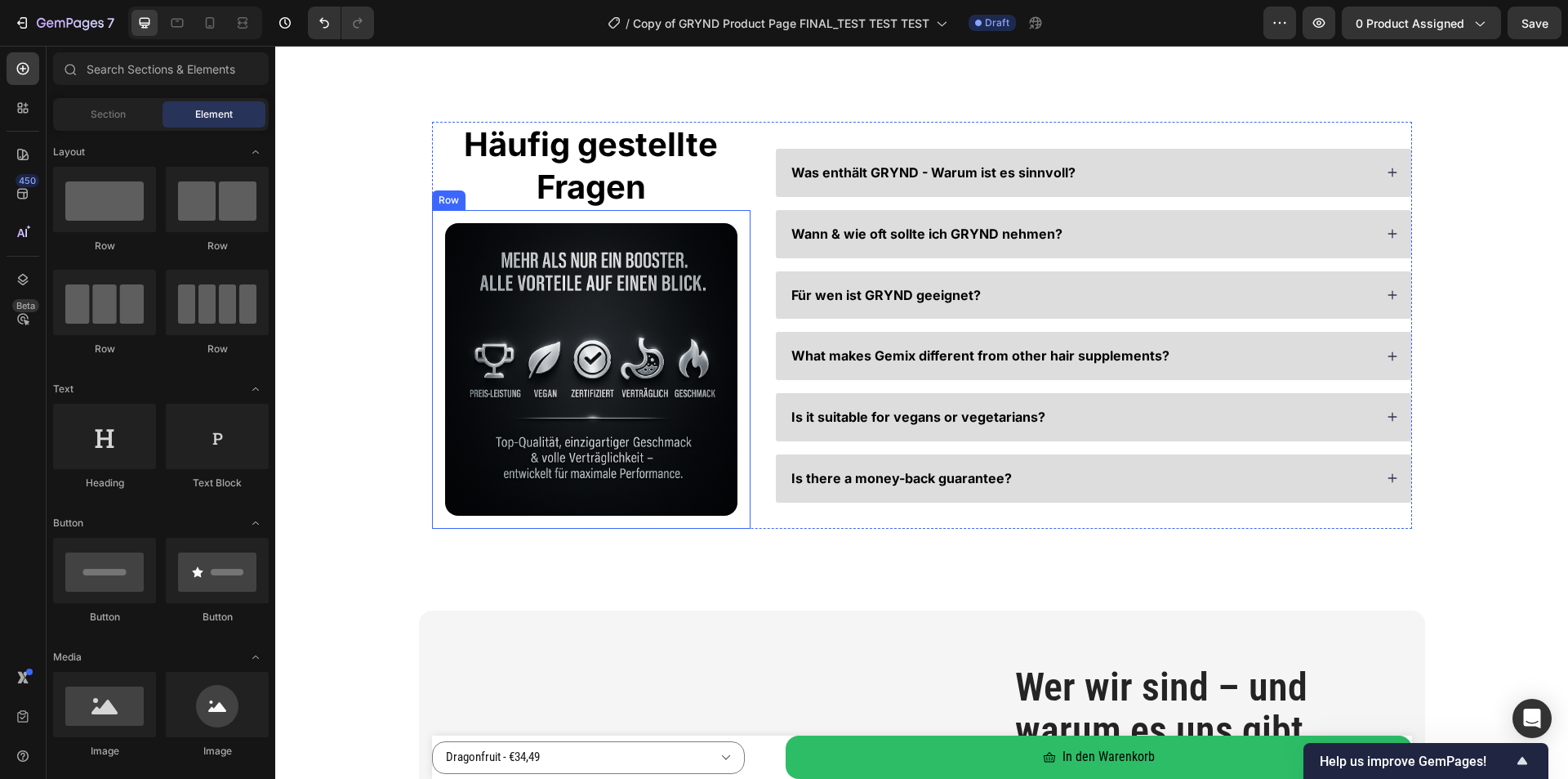
scroll to position [5801, 0]
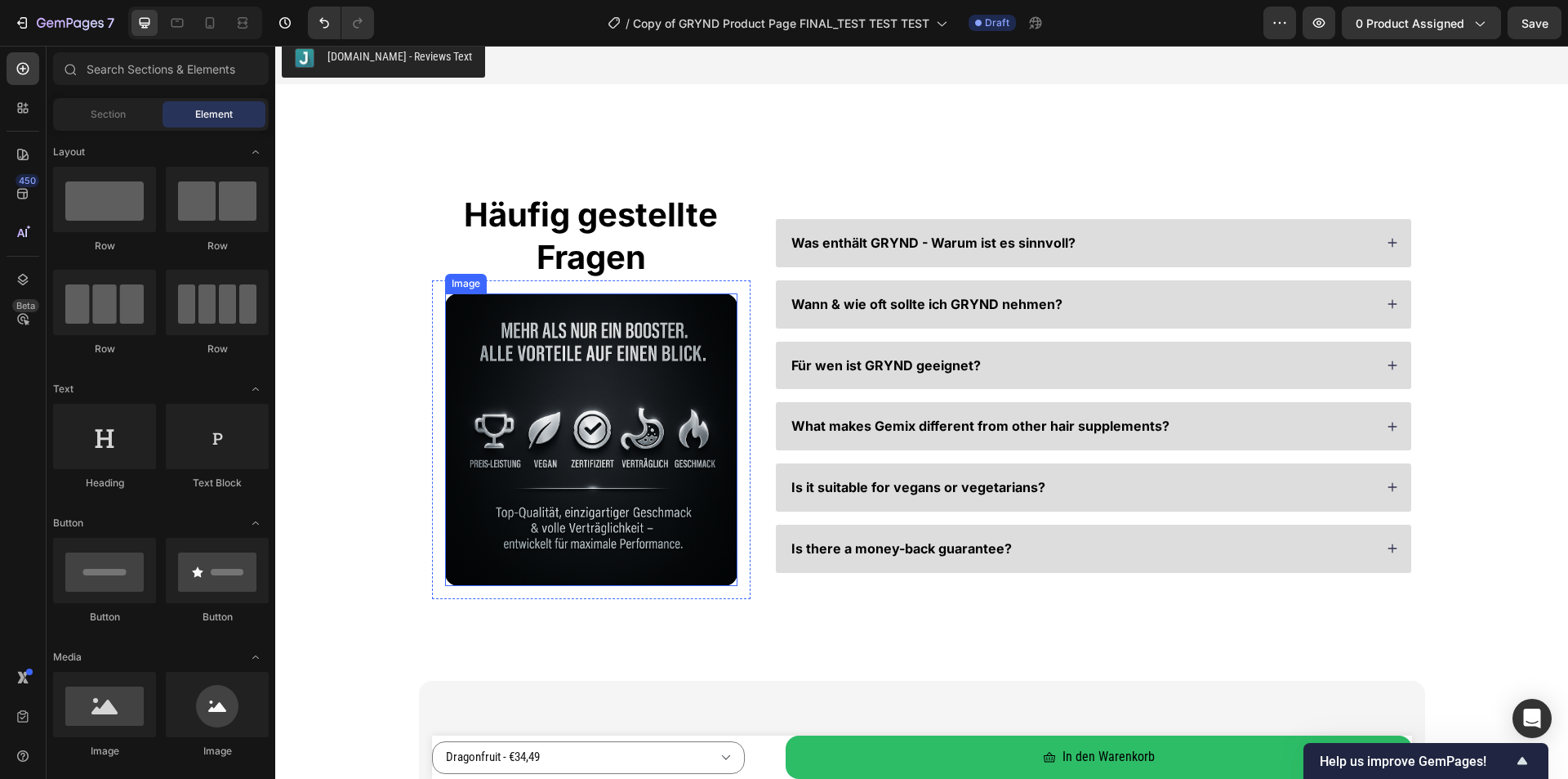
click at [540, 430] on img at bounding box center [591, 439] width 293 height 293
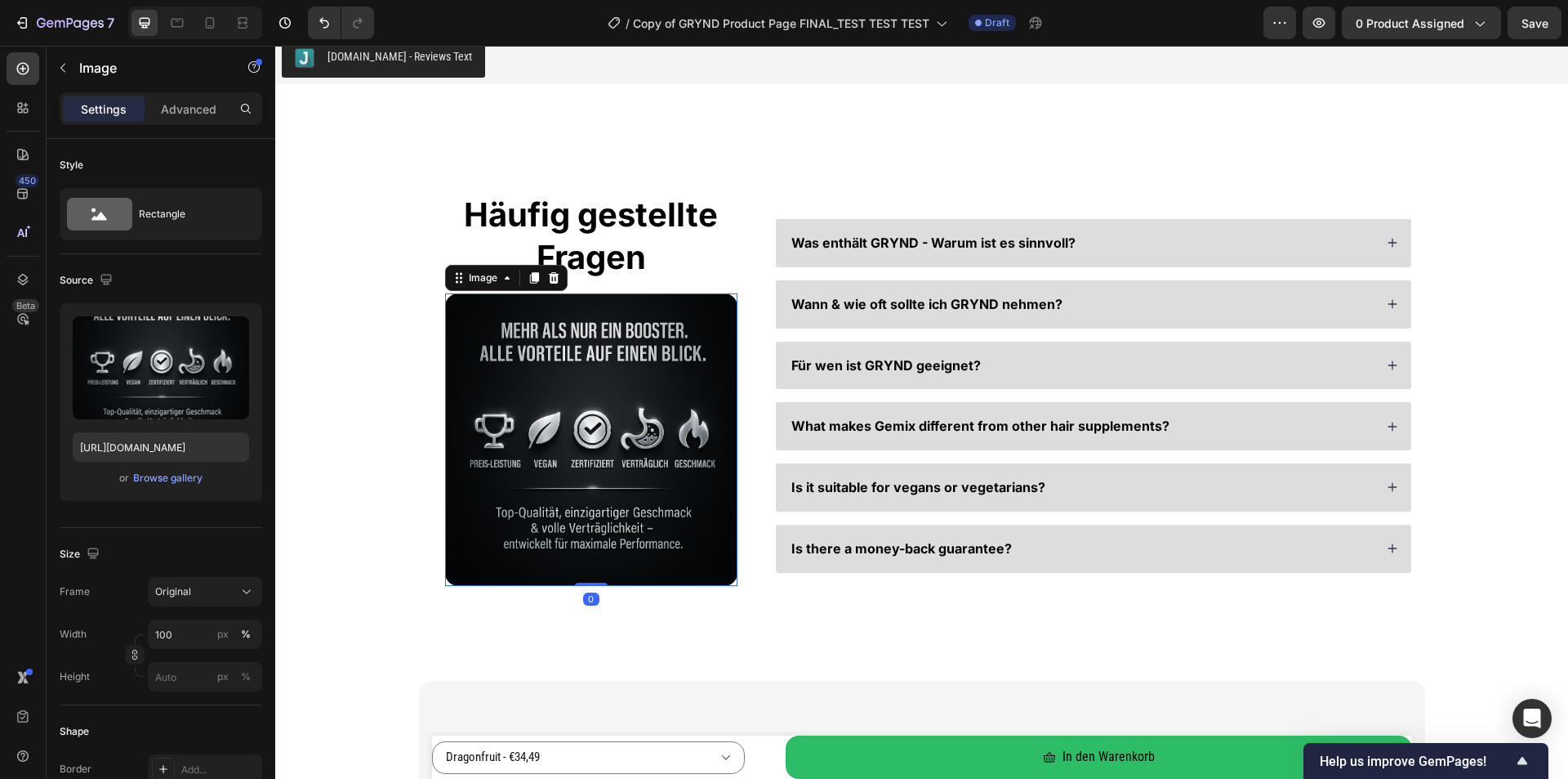
click at [547, 286] on div at bounding box center [554, 277] width 19 height 19
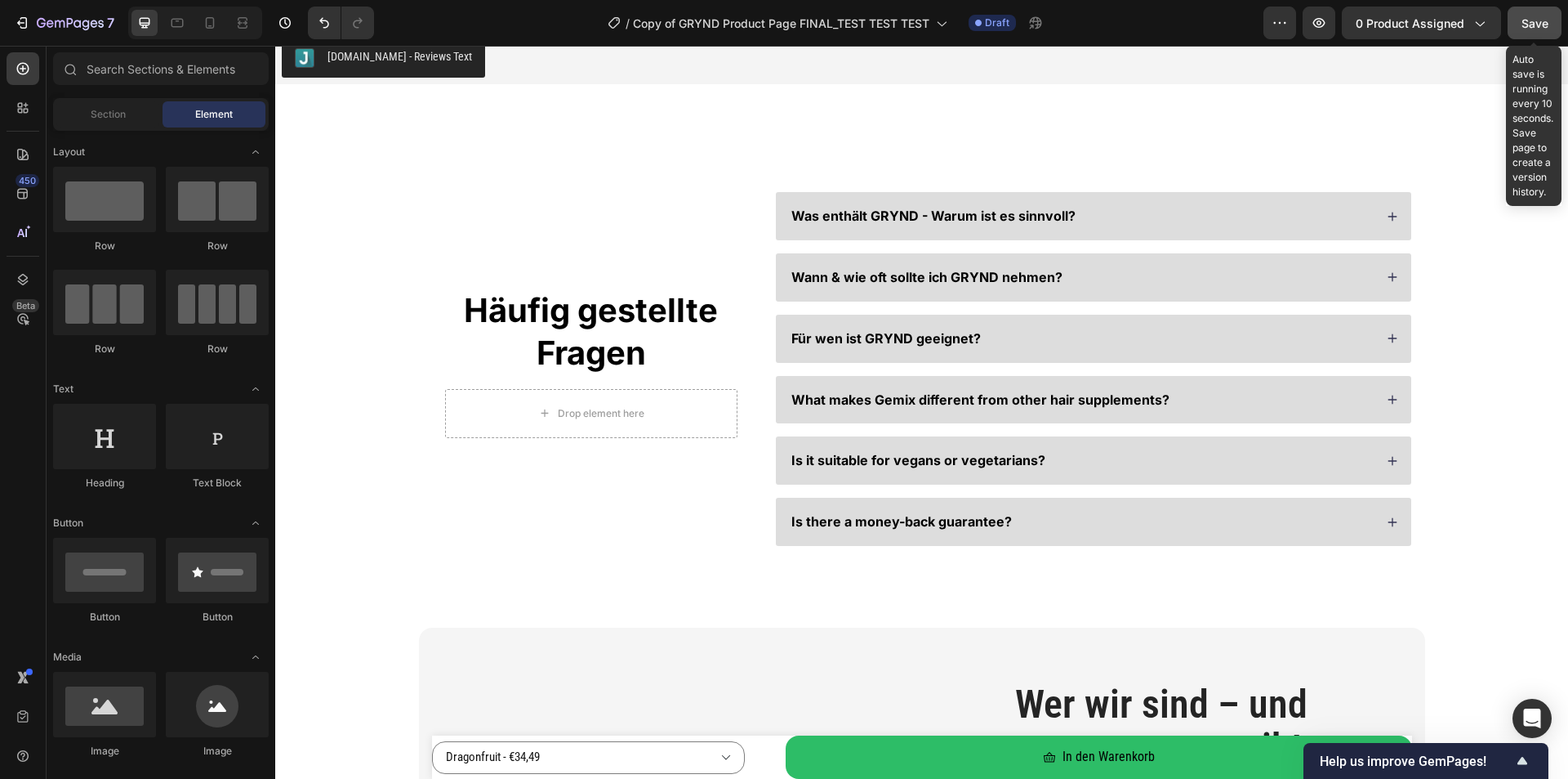
click at [1524, 32] on button "Save" at bounding box center [1534, 23] width 54 height 33
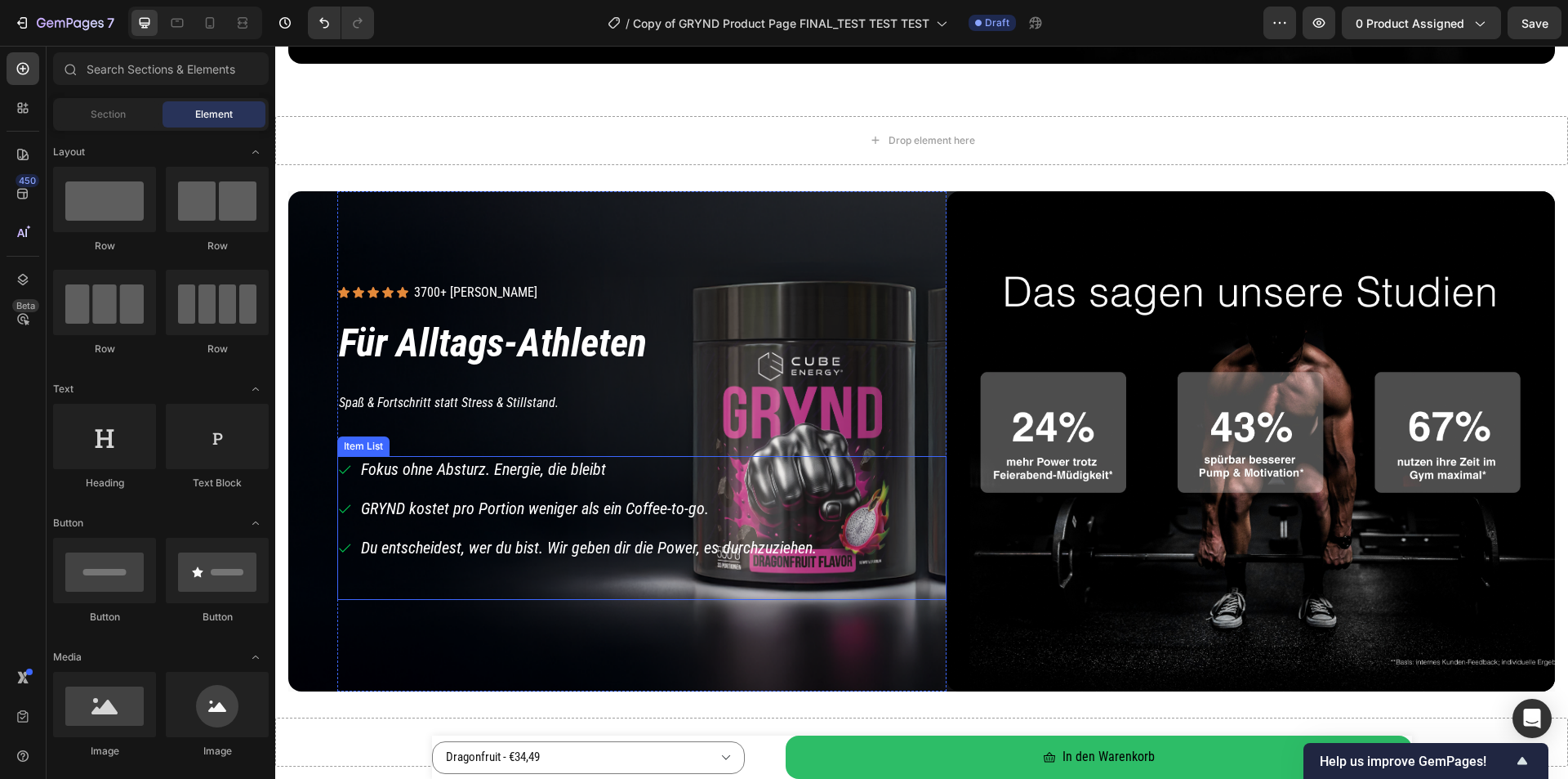
scroll to position [1369, 0]
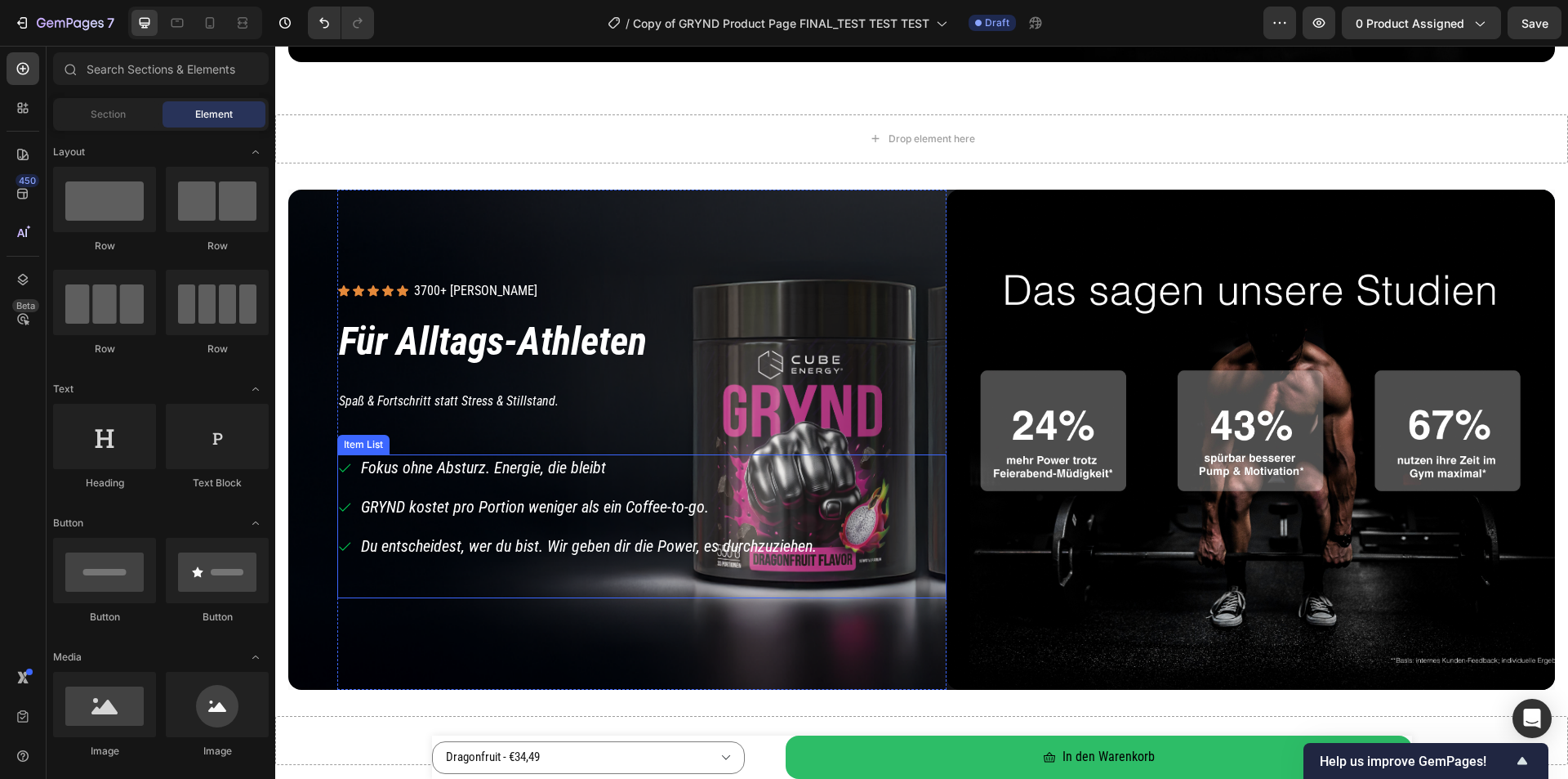
click at [559, 468] on p "Fokus ohne Absturz. Energie, die bleibt" at bounding box center [589, 468] width 456 height 21
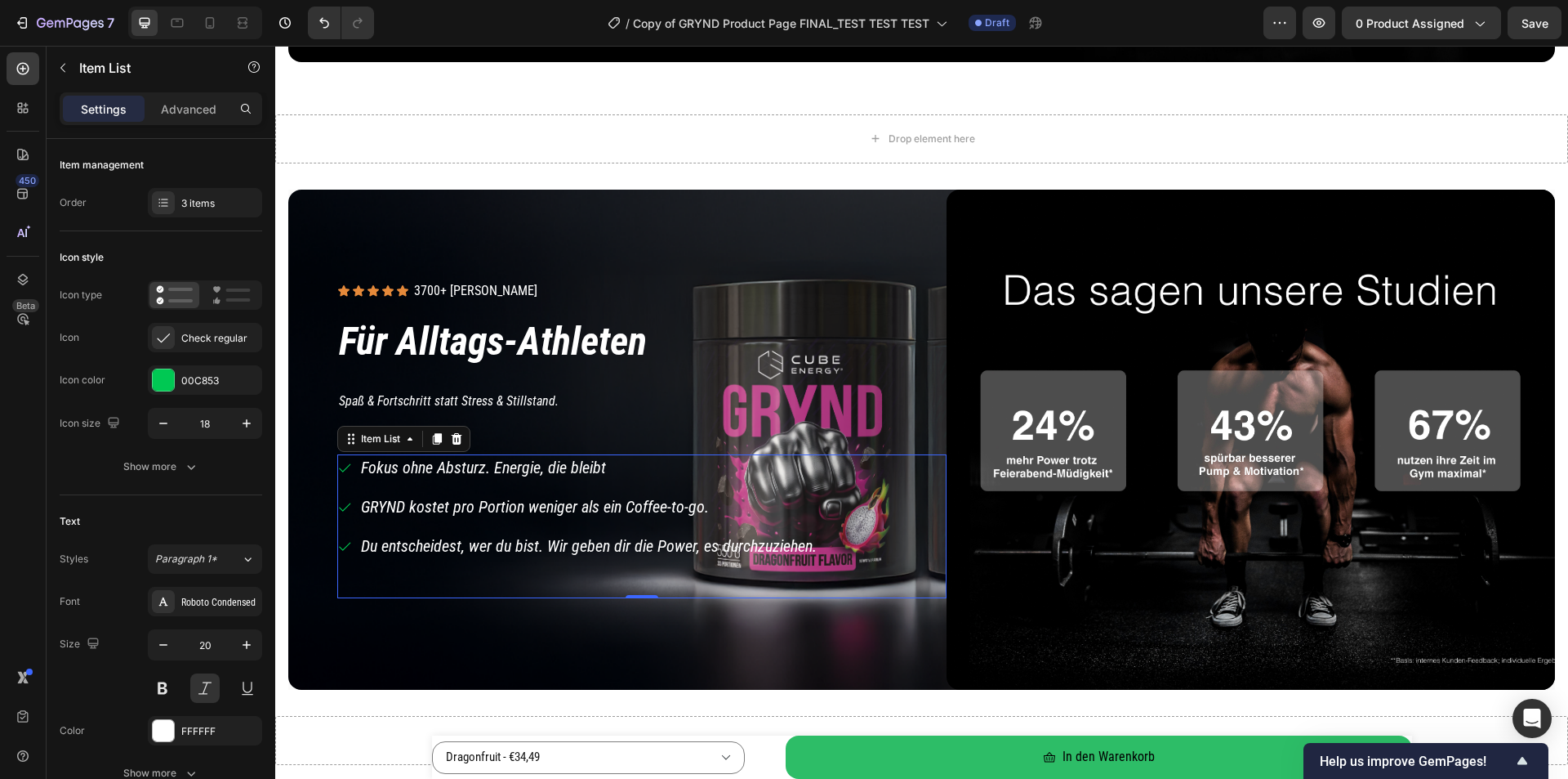
click at [549, 469] on p "Fokus ohne Absturz. Energie, die bleibt" at bounding box center [589, 468] width 456 height 21
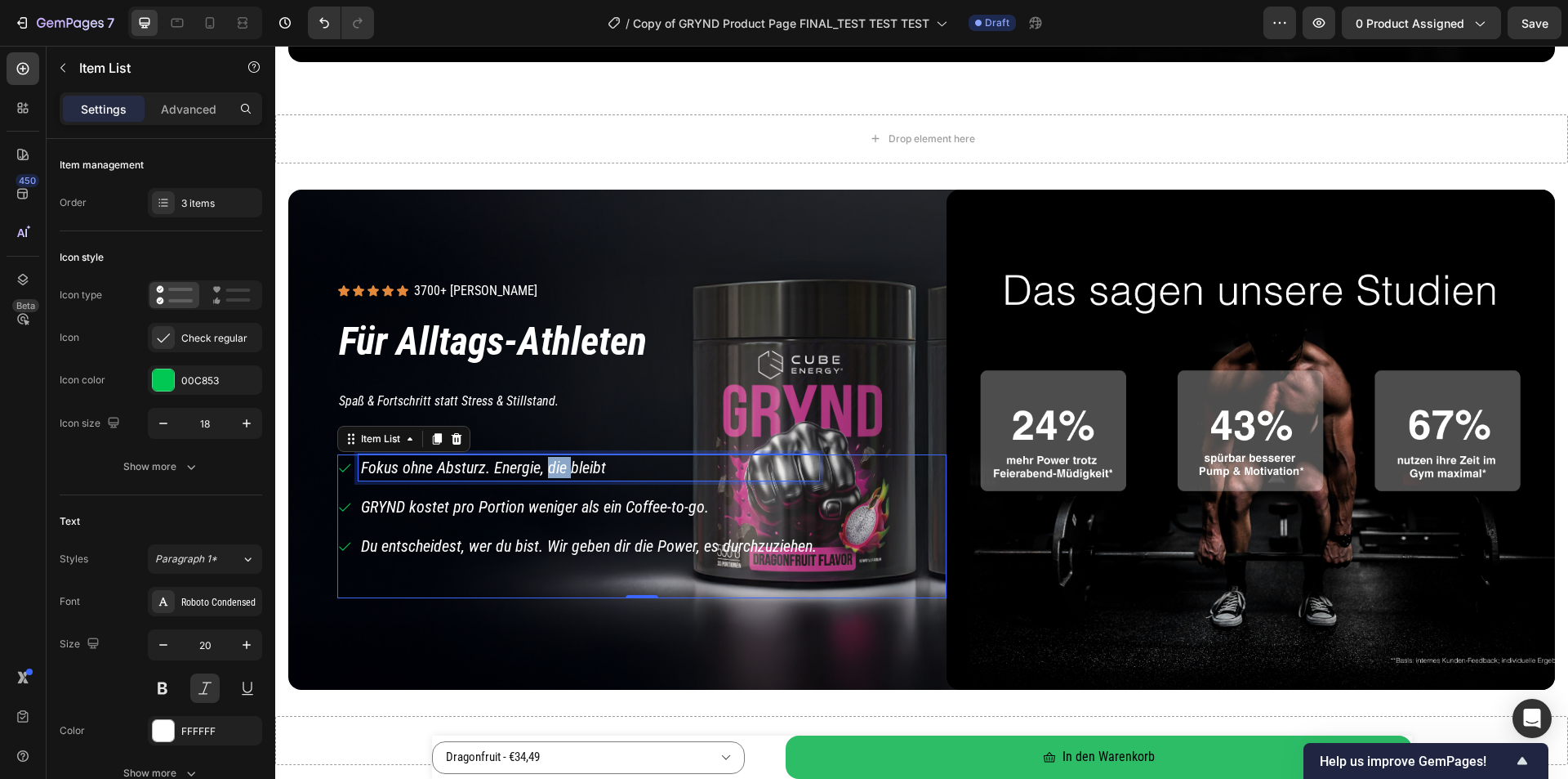
click at [546, 469] on p "Fokus ohne Absturz. Energie, die bleibt" at bounding box center [589, 468] width 456 height 21
click at [543, 468] on p "Fokus ohne Absturz. Energie, die bleibt" at bounding box center [589, 468] width 456 height 21
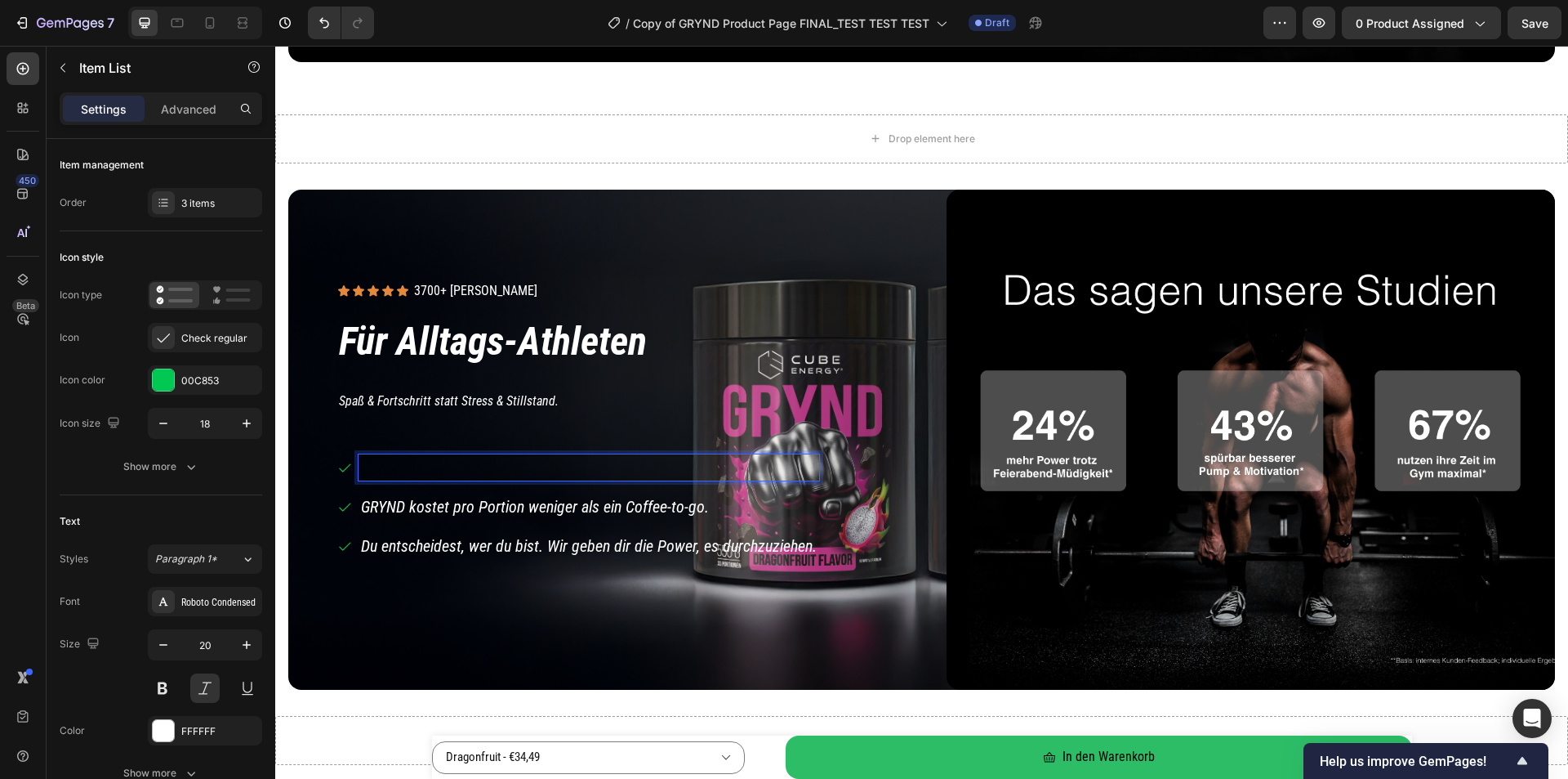
scroll to position [1364, 0]
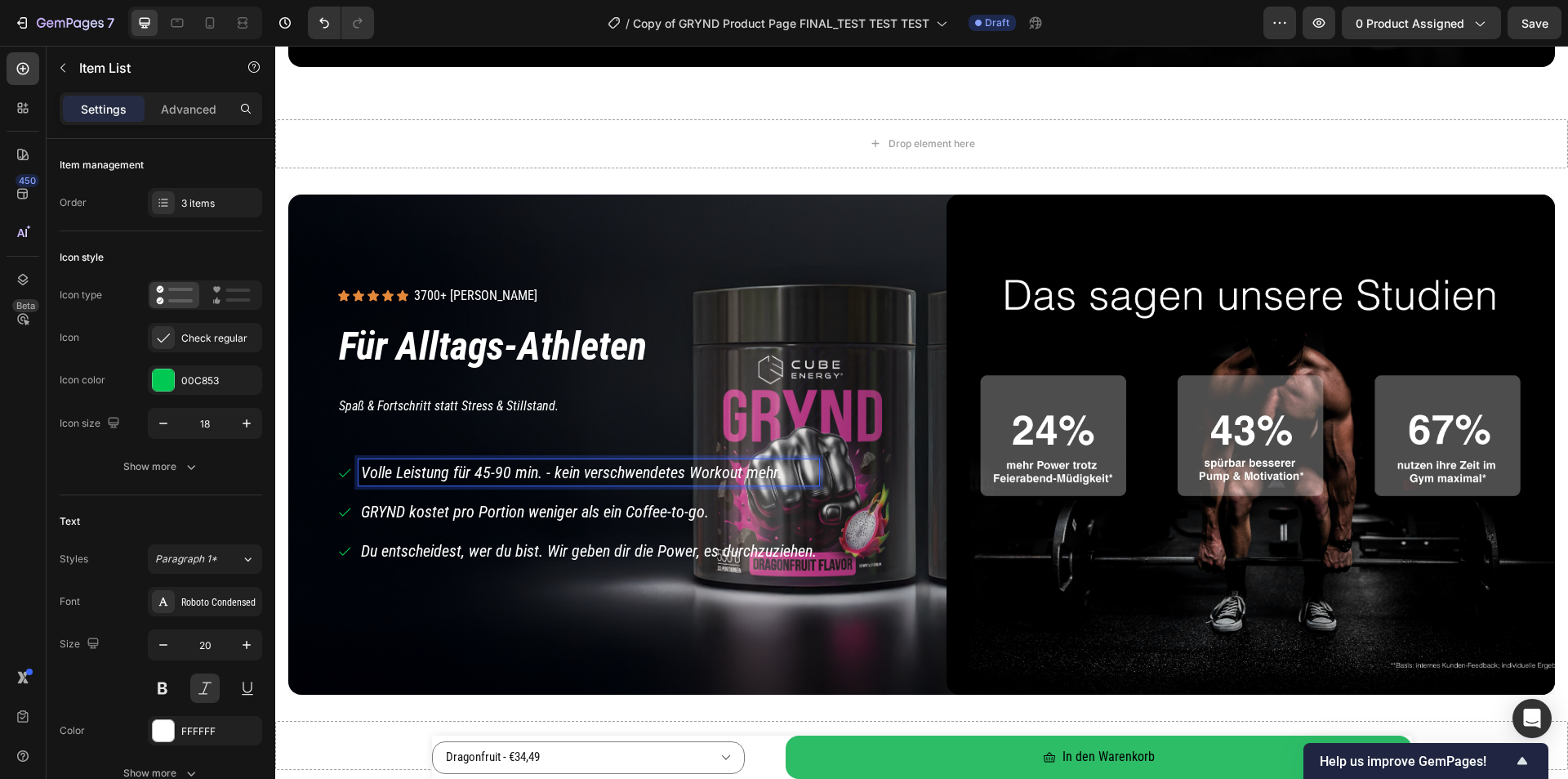
click at [484, 515] on p "GRYND kostet pro Portion weniger als ein Coffee-to-go." at bounding box center [589, 511] width 456 height 21
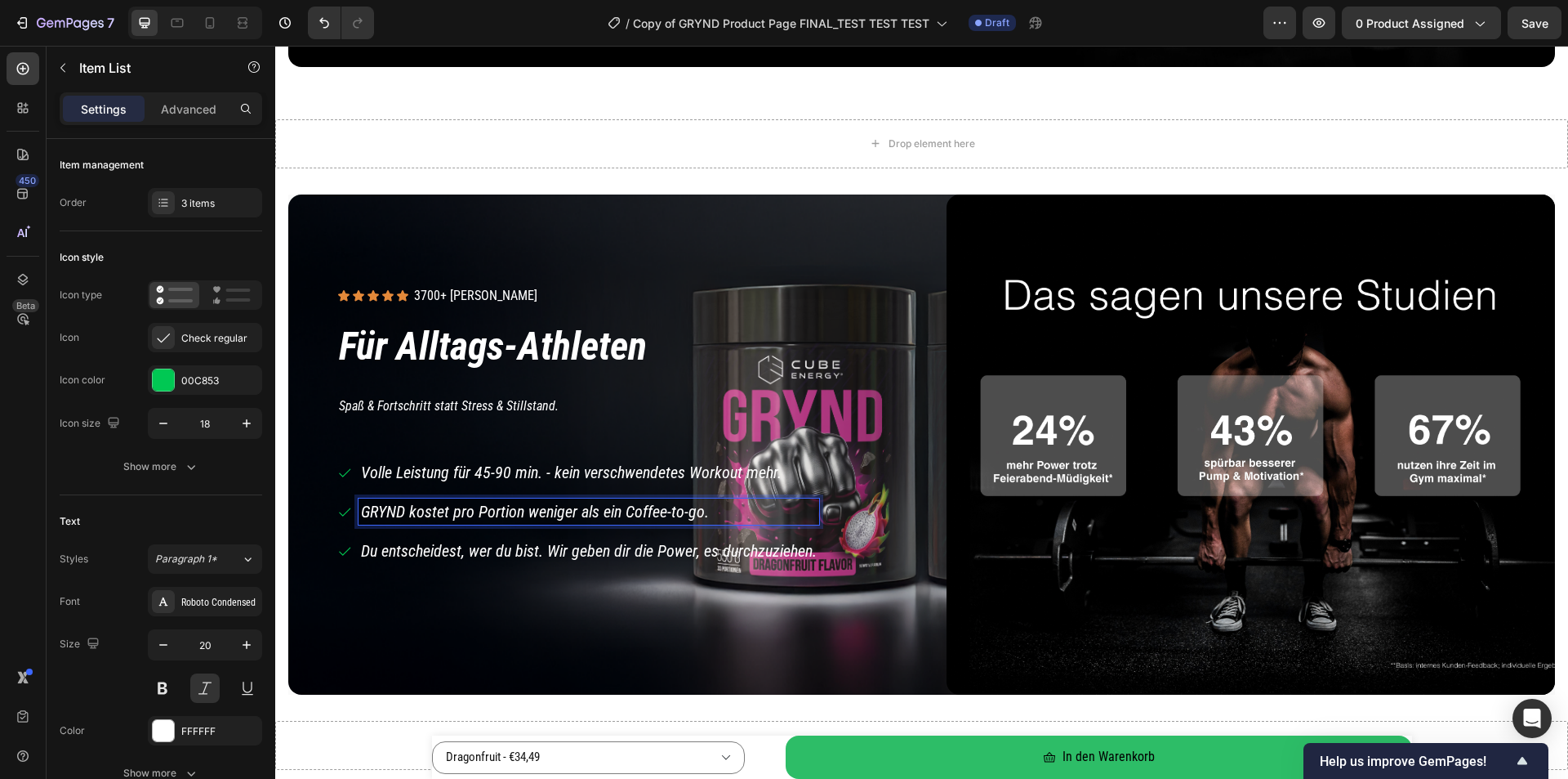
click at [478, 512] on p "GRYND kostet pro Portion weniger als ein Coffee-to-go." at bounding box center [589, 511] width 456 height 21
click at [478, 511] on p "GRYND kostet pro Portion weniger als ein Coffee-to-go." at bounding box center [589, 511] width 456 height 21
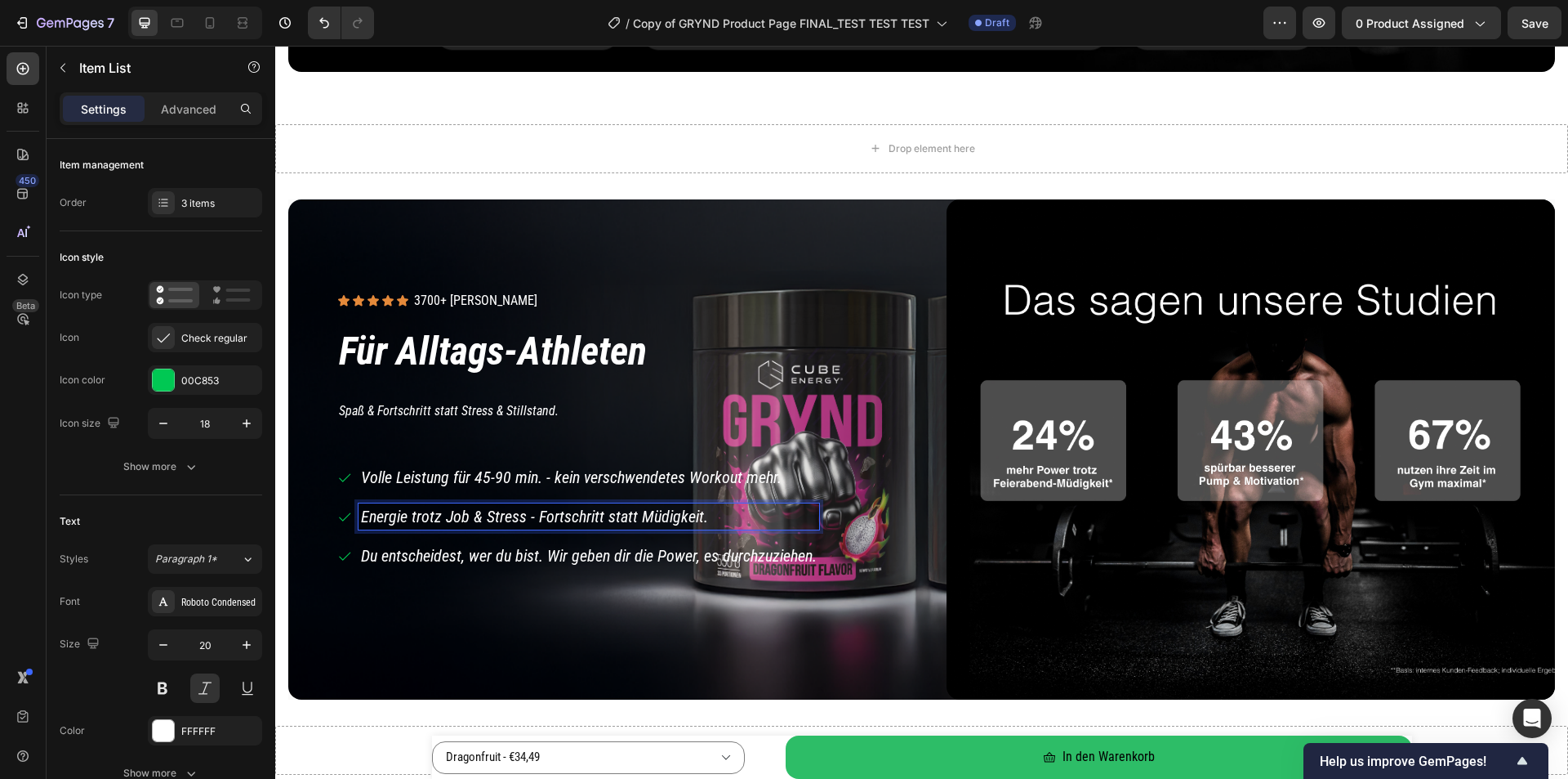
click at [520, 557] on p "Du entscheidest, wer du bist. Wir geben dir die Power, es durchzuziehen." at bounding box center [589, 556] width 456 height 21
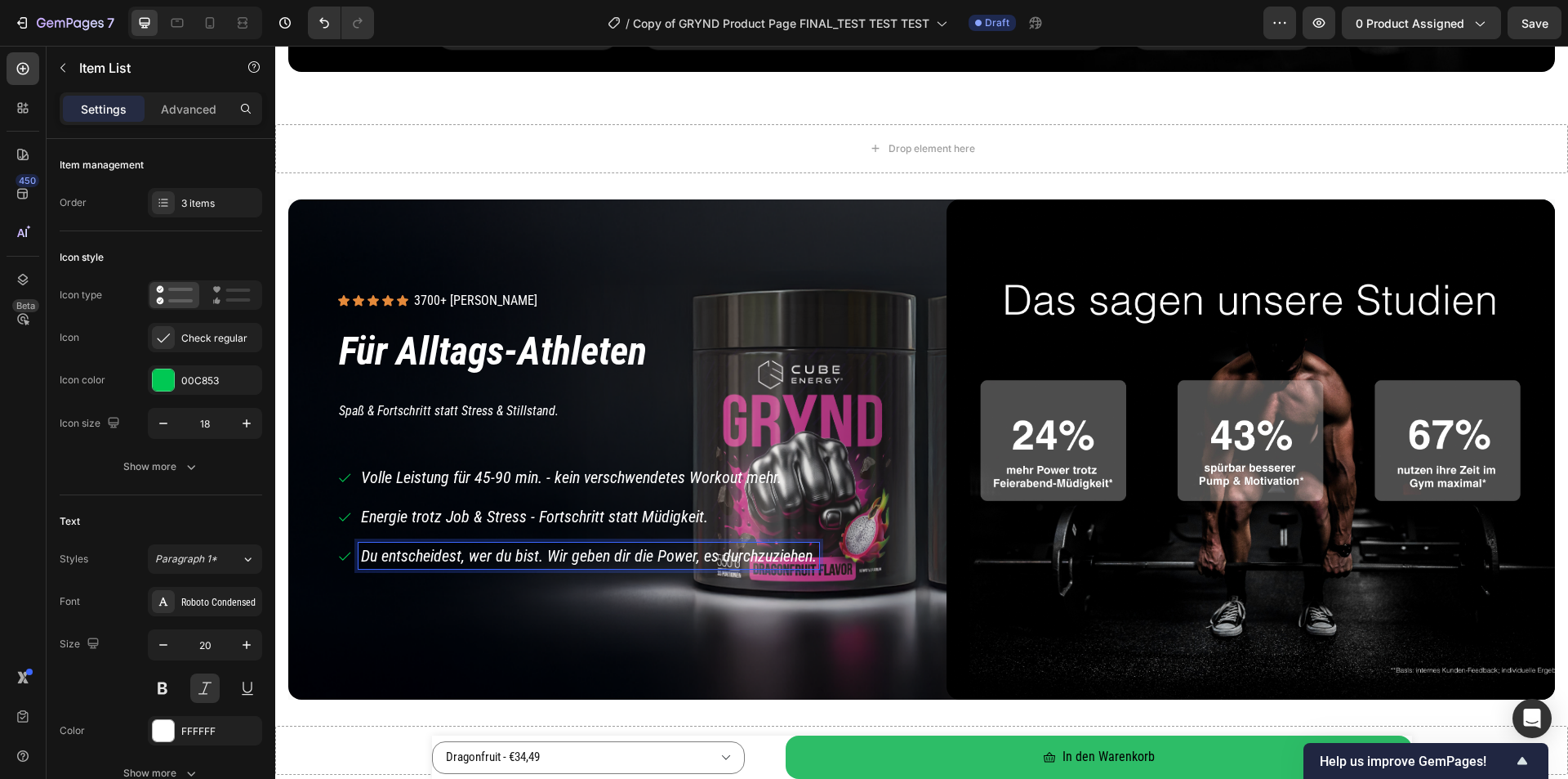
click at [462, 548] on p "Du entscheidest, wer du bist. Wir geben dir die Power, es durchzuziehen." at bounding box center [589, 556] width 456 height 21
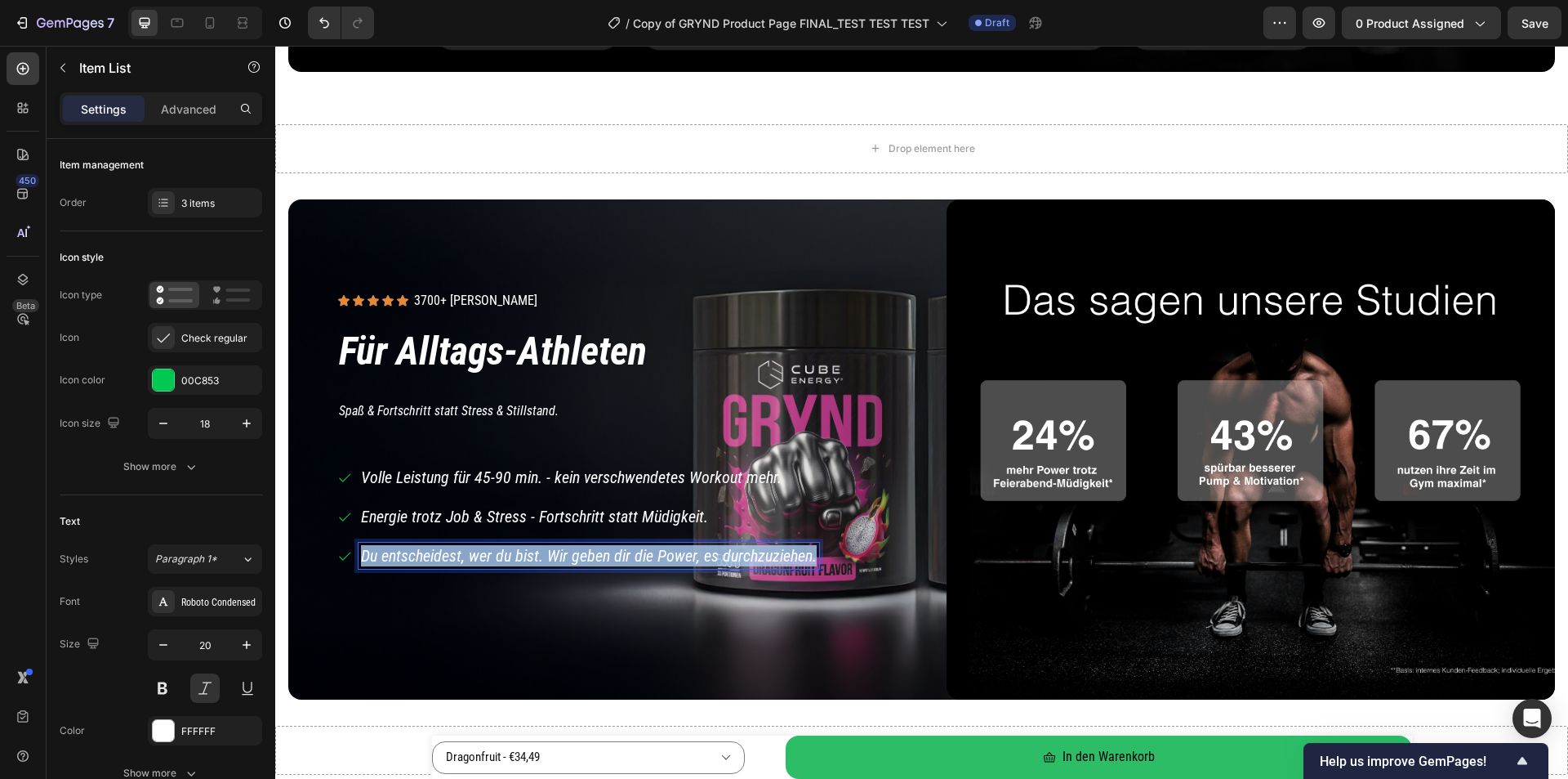
click at [462, 548] on p "Du entscheidest, wer du bist. Wir geben dir die Power, es durchzuziehen." at bounding box center [589, 556] width 456 height 21
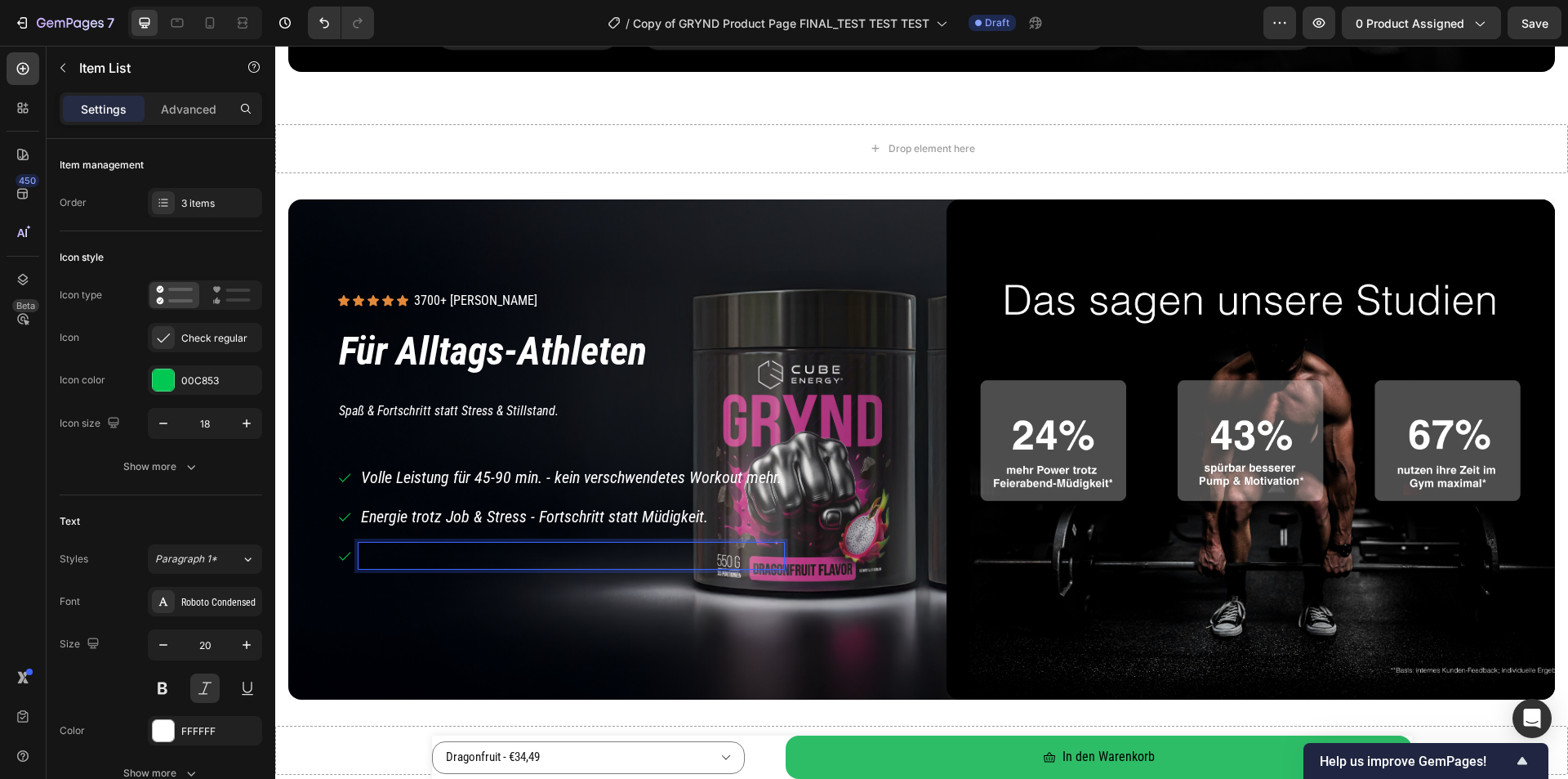
scroll to position [1354, 0]
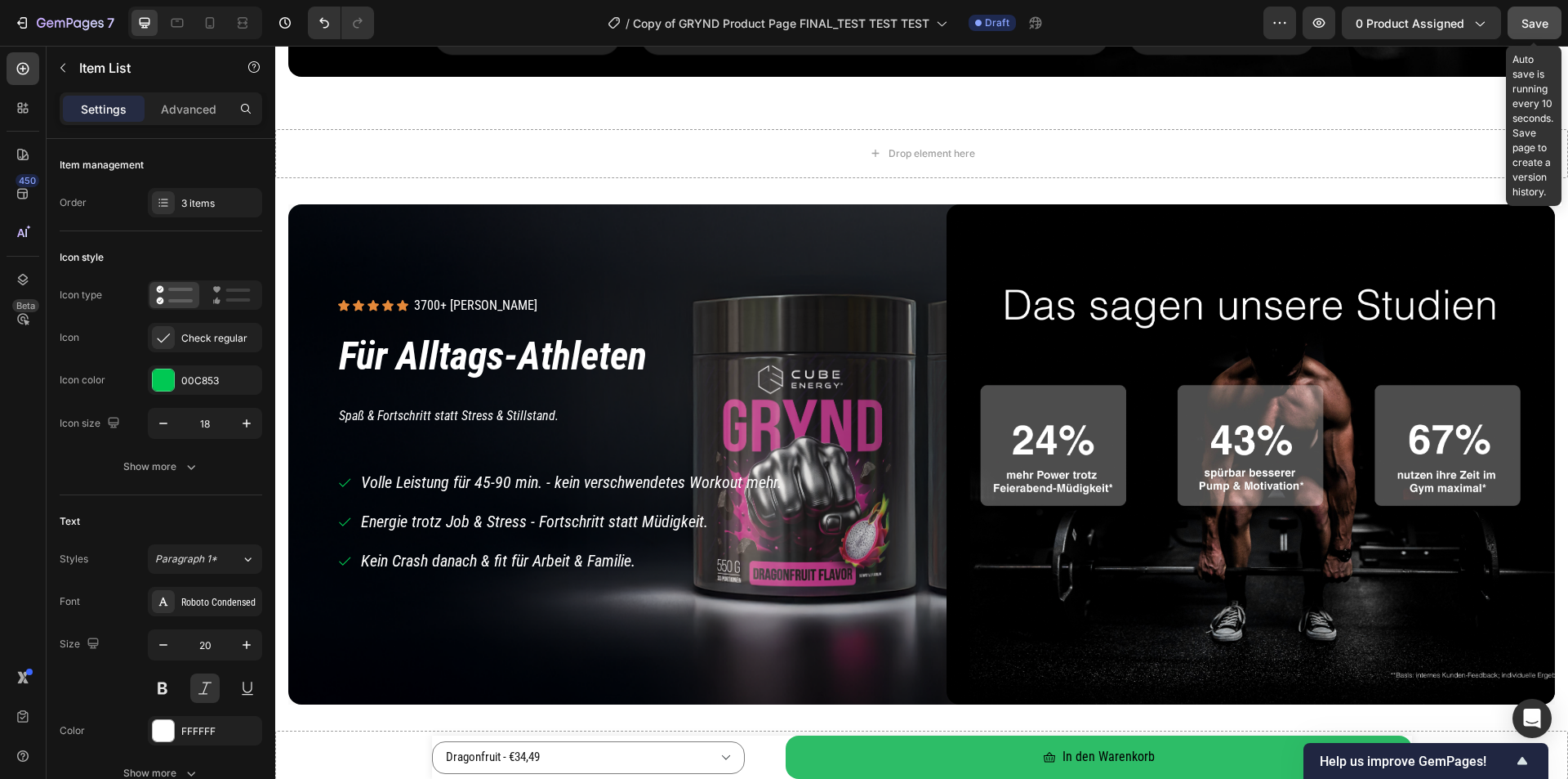
click at [1528, 28] on span "Save" at bounding box center [1535, 23] width 27 height 14
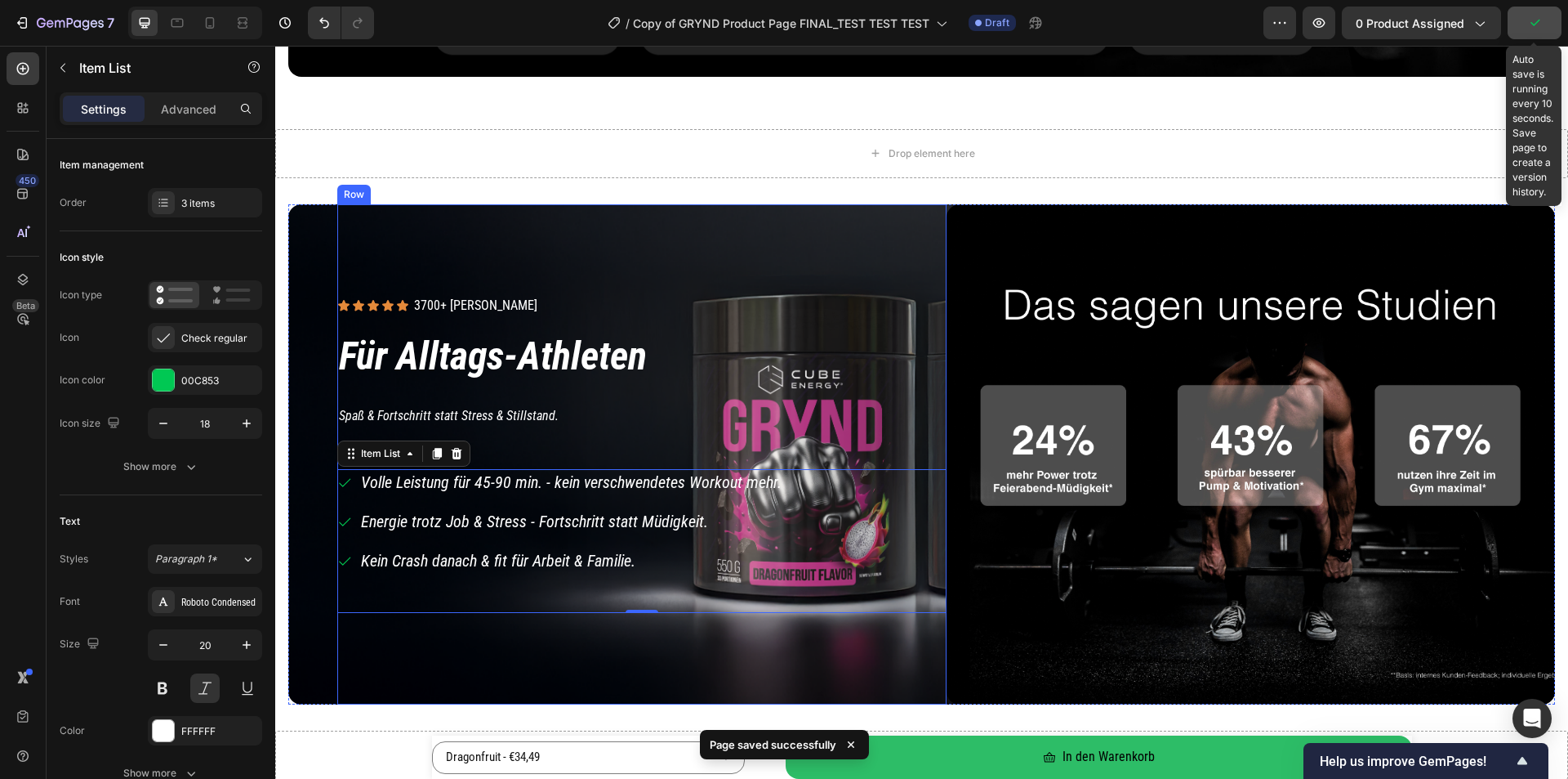
click at [784, 657] on div "Icon Icon Icon Icon Icon Icon List 3700+ zufriedene Kunden Text Block Row Row F…" at bounding box center [641, 453] width 610 height 500
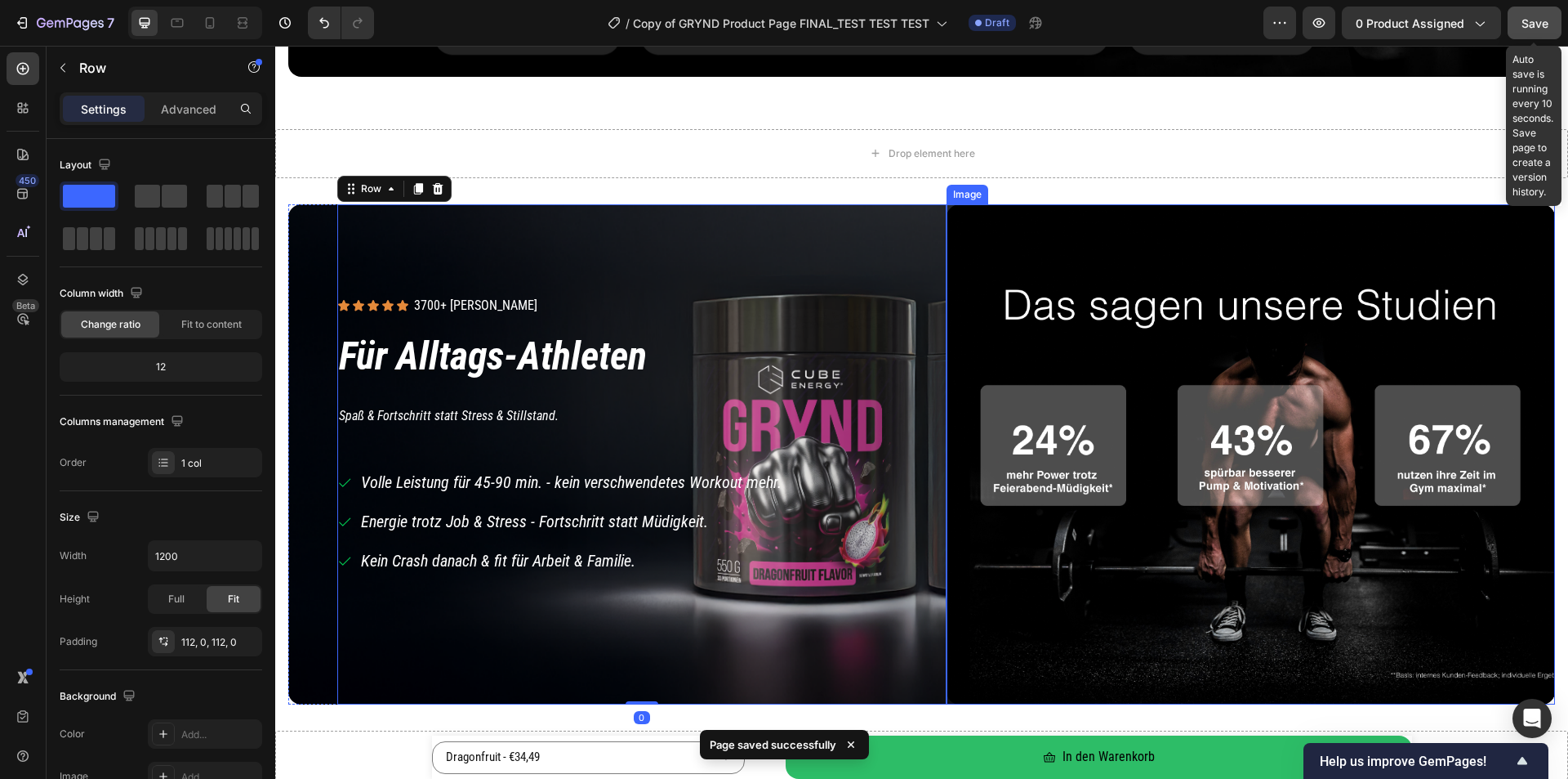
scroll to position [1435, 0]
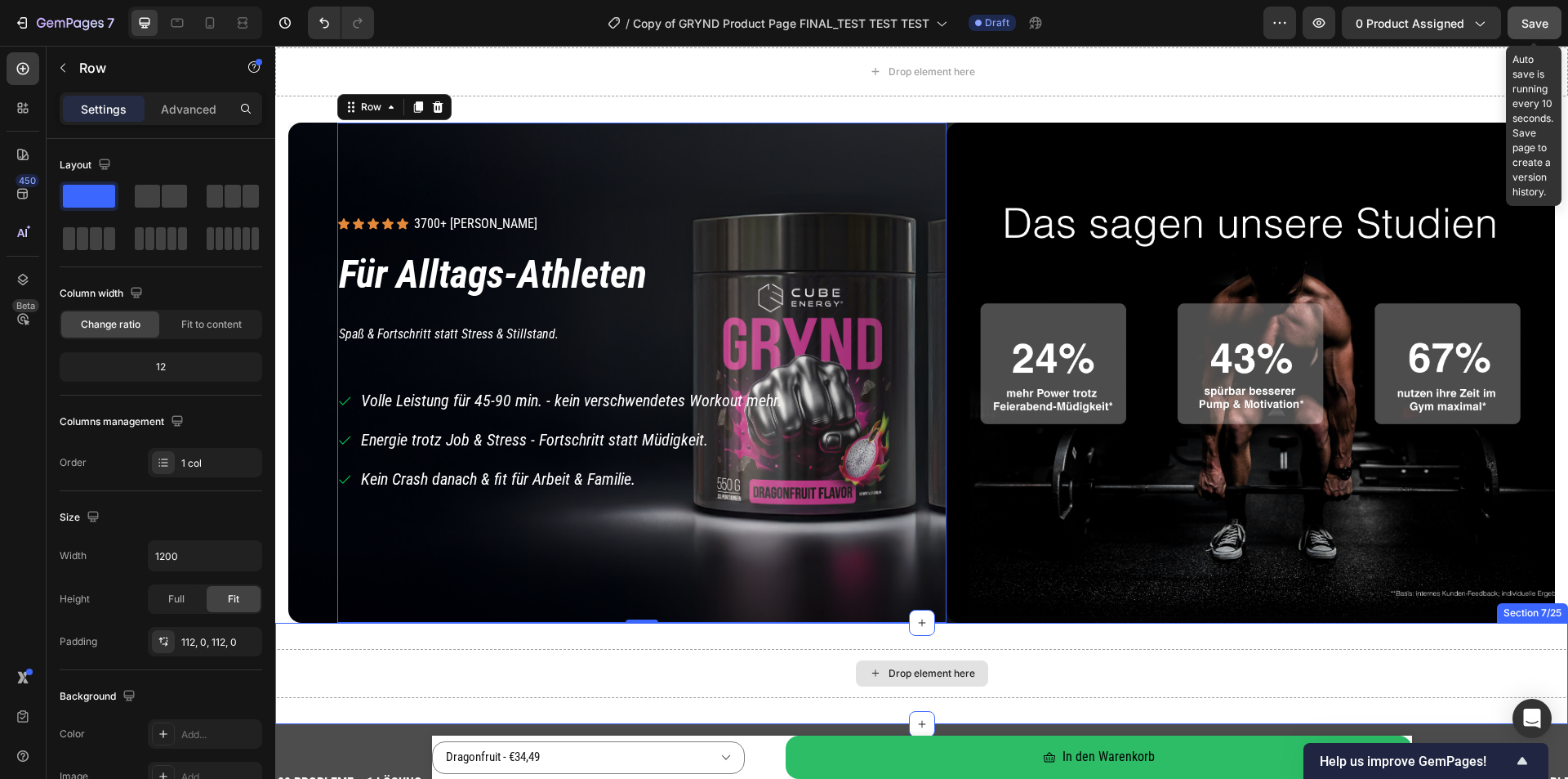
click at [824, 664] on div "Drop element here" at bounding box center [922, 673] width 1293 height 49
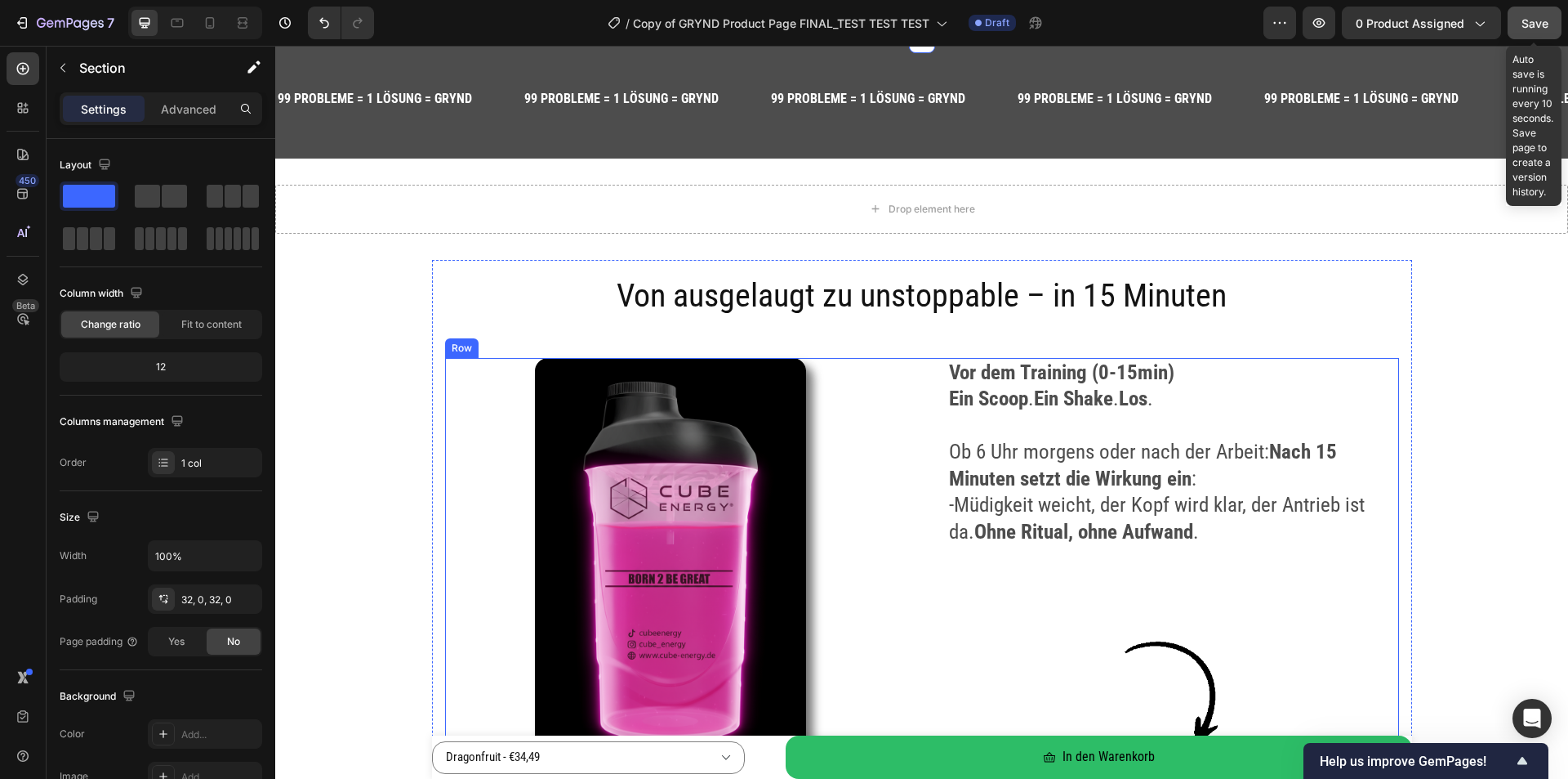
scroll to position [2171, 0]
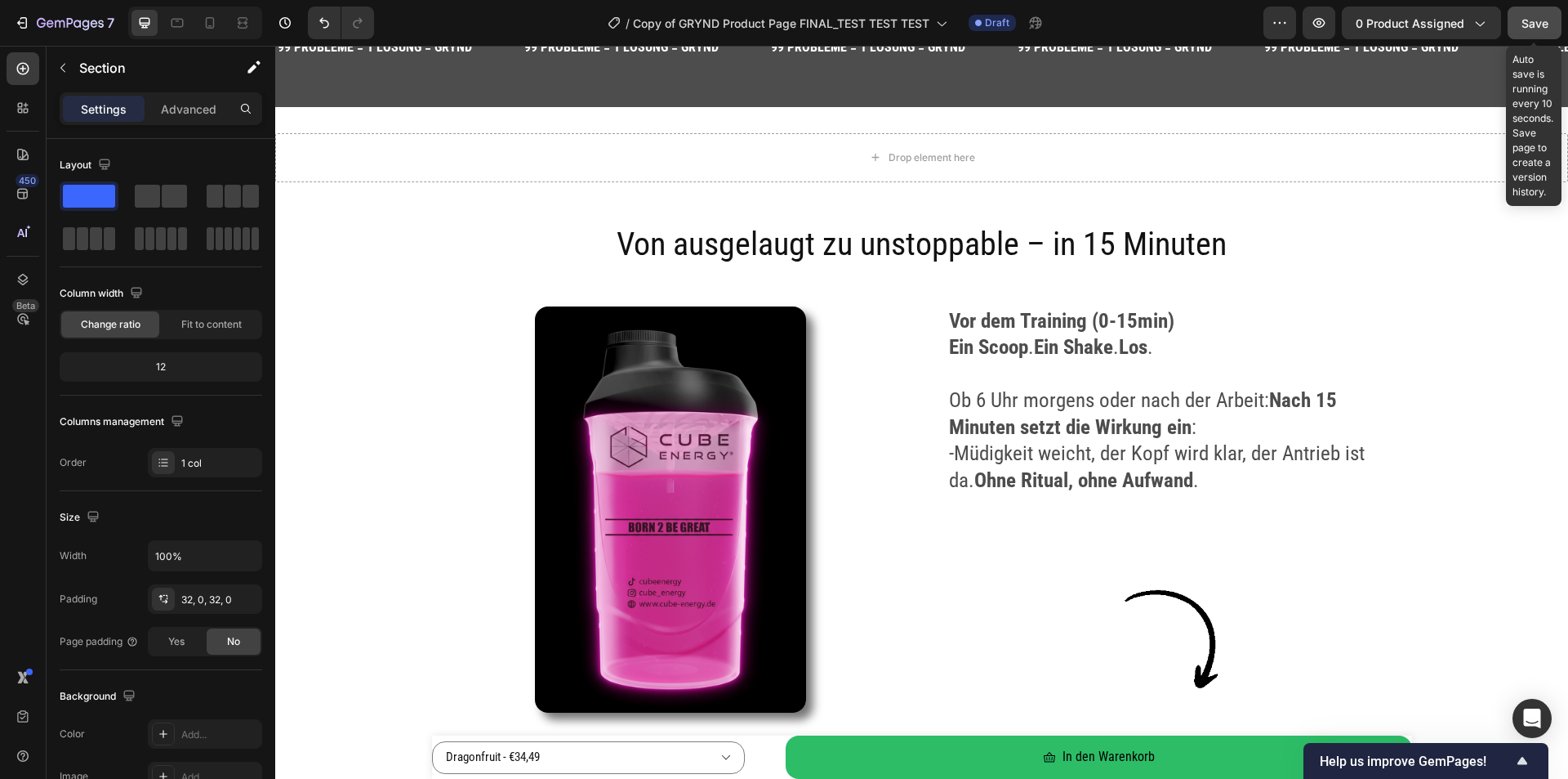
click at [1540, 24] on span "Save" at bounding box center [1535, 23] width 27 height 14
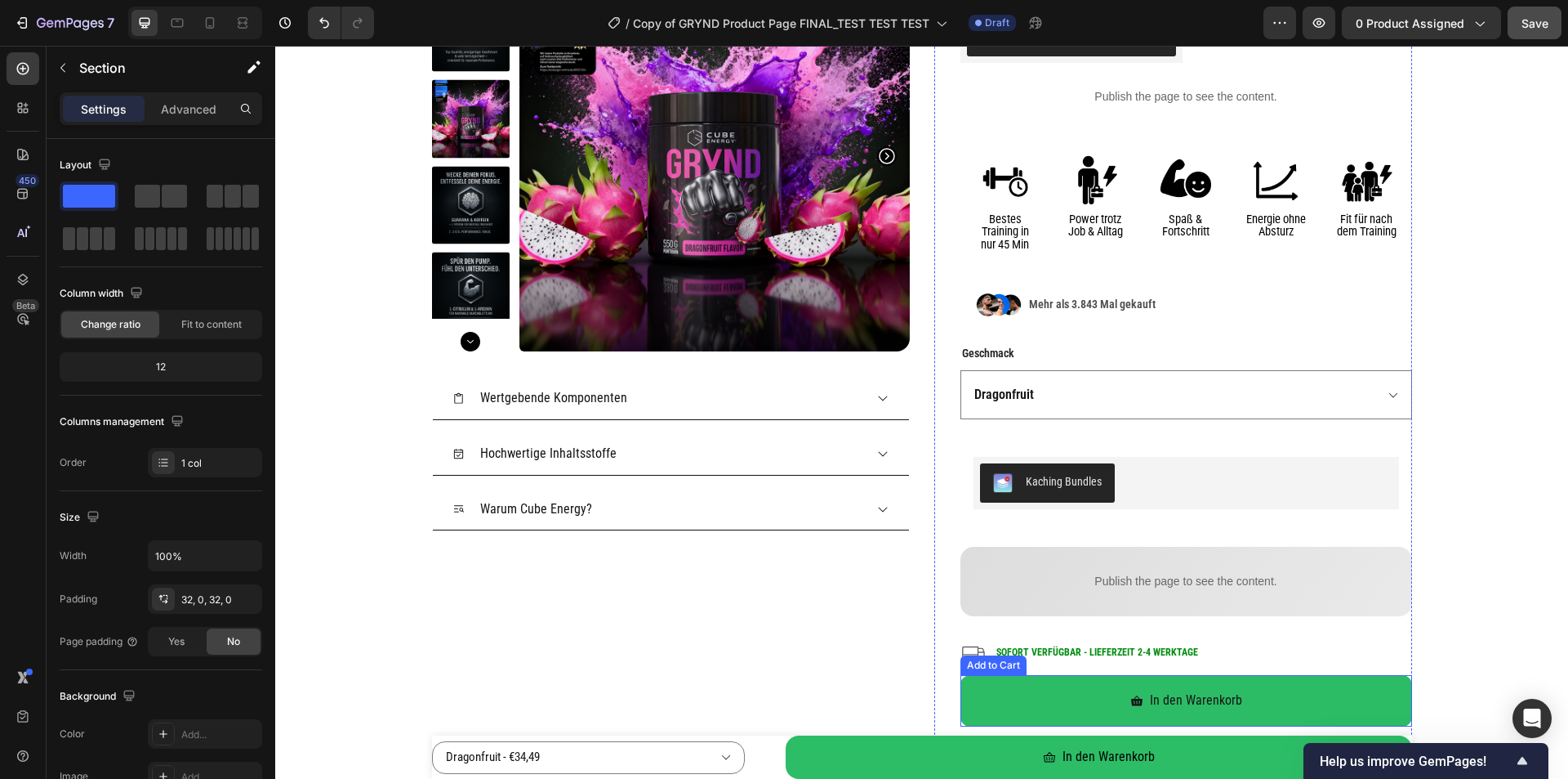
scroll to position [131, 0]
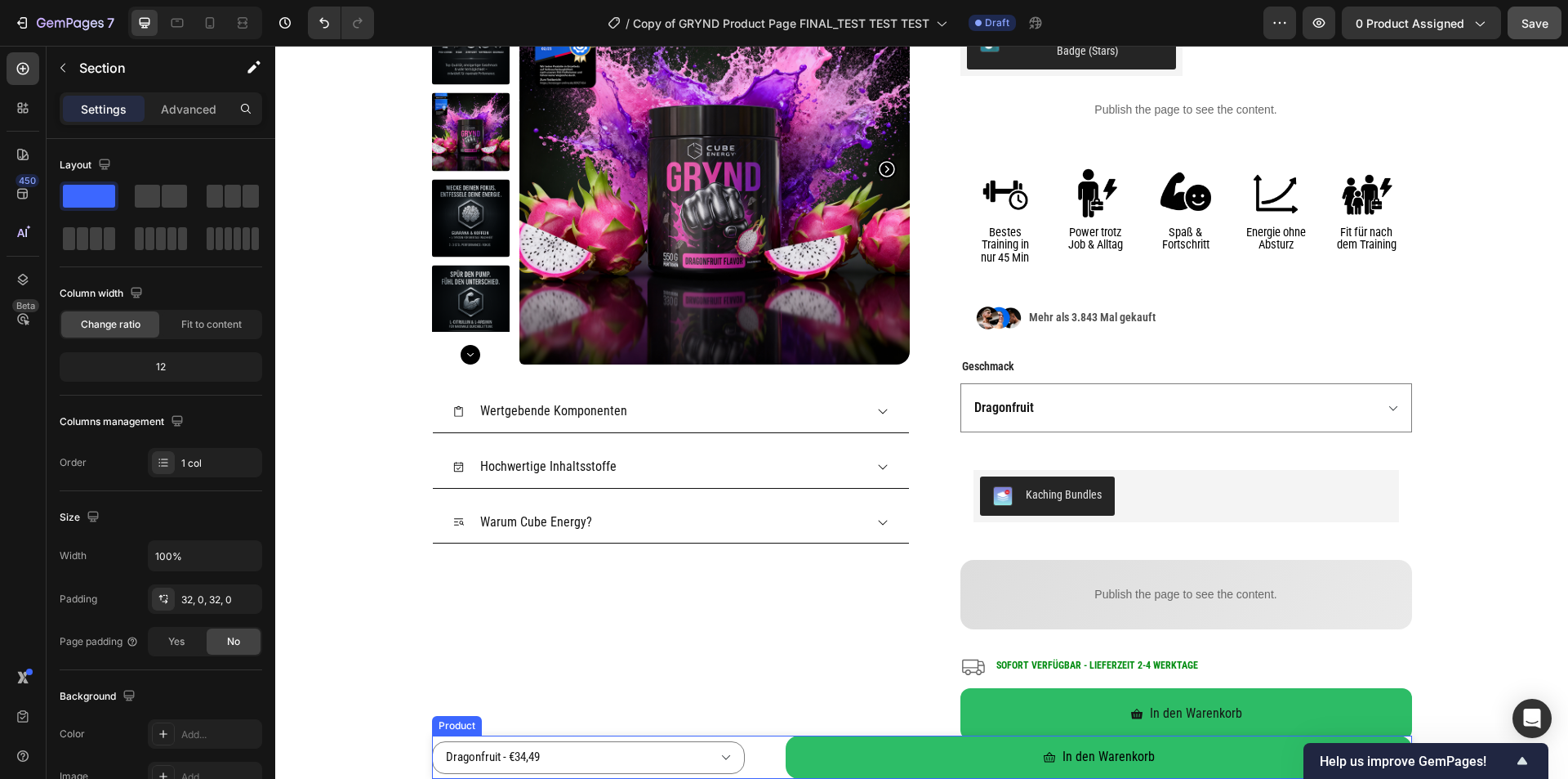
click at [432, 737] on div "Dragonfruit - €34,49 Tropical Punch - €34,49 Sour Apple - €34,49 Acai - €34,49 …" at bounding box center [588, 757] width 313 height 43
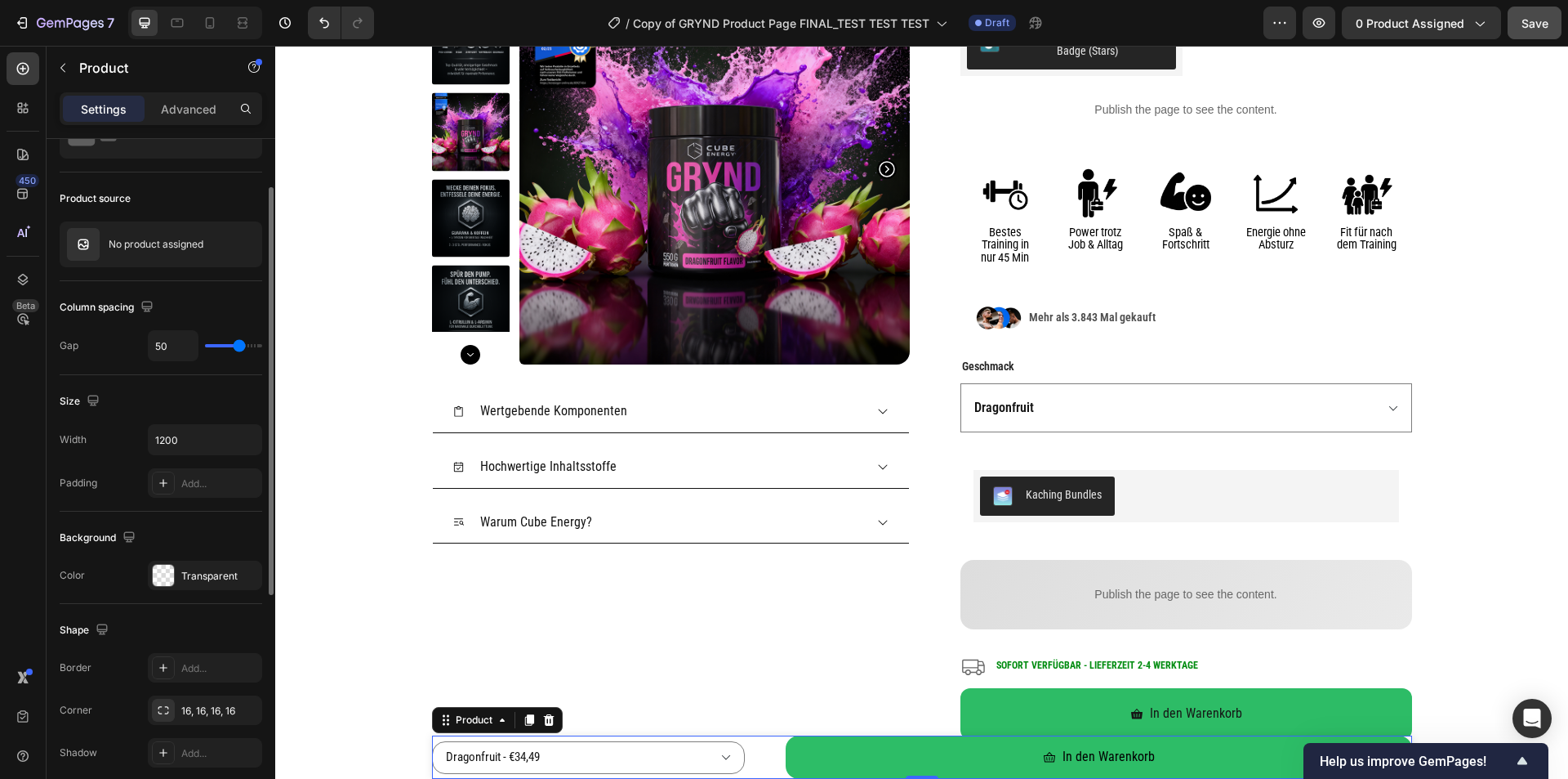
scroll to position [245, 0]
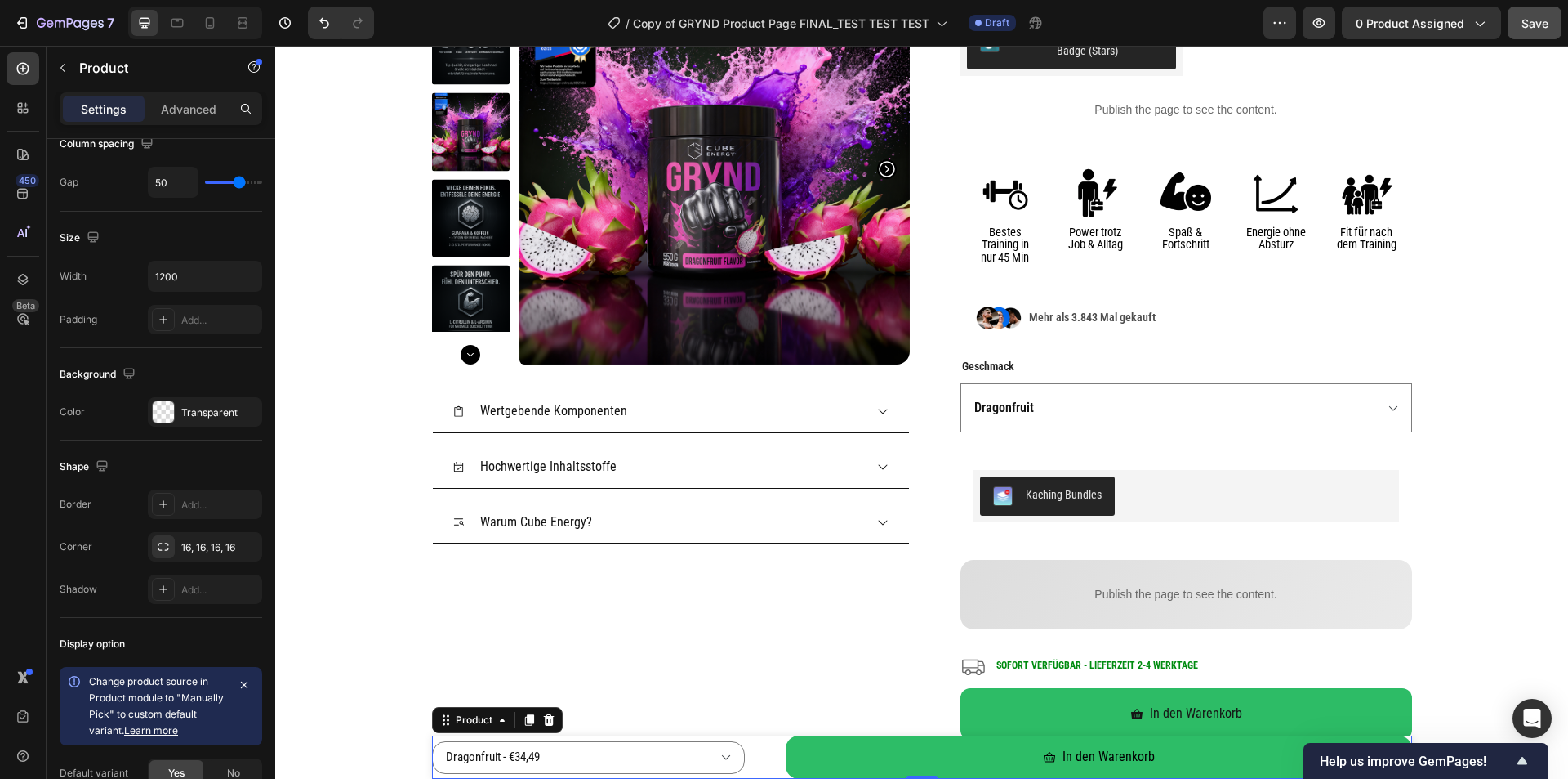
click at [763, 739] on div "Dragonfruit - €34,49 Tropical Punch - €34,49 Sour Apple - €34,49 Acai - €34,49 …" at bounding box center [922, 757] width 980 height 43
click at [919, 634] on div "Product Images Wertgebende Komponenten Hochwertige Inhaltsstoffe Warum Cube Ene…" at bounding box center [922, 364] width 980 height 782
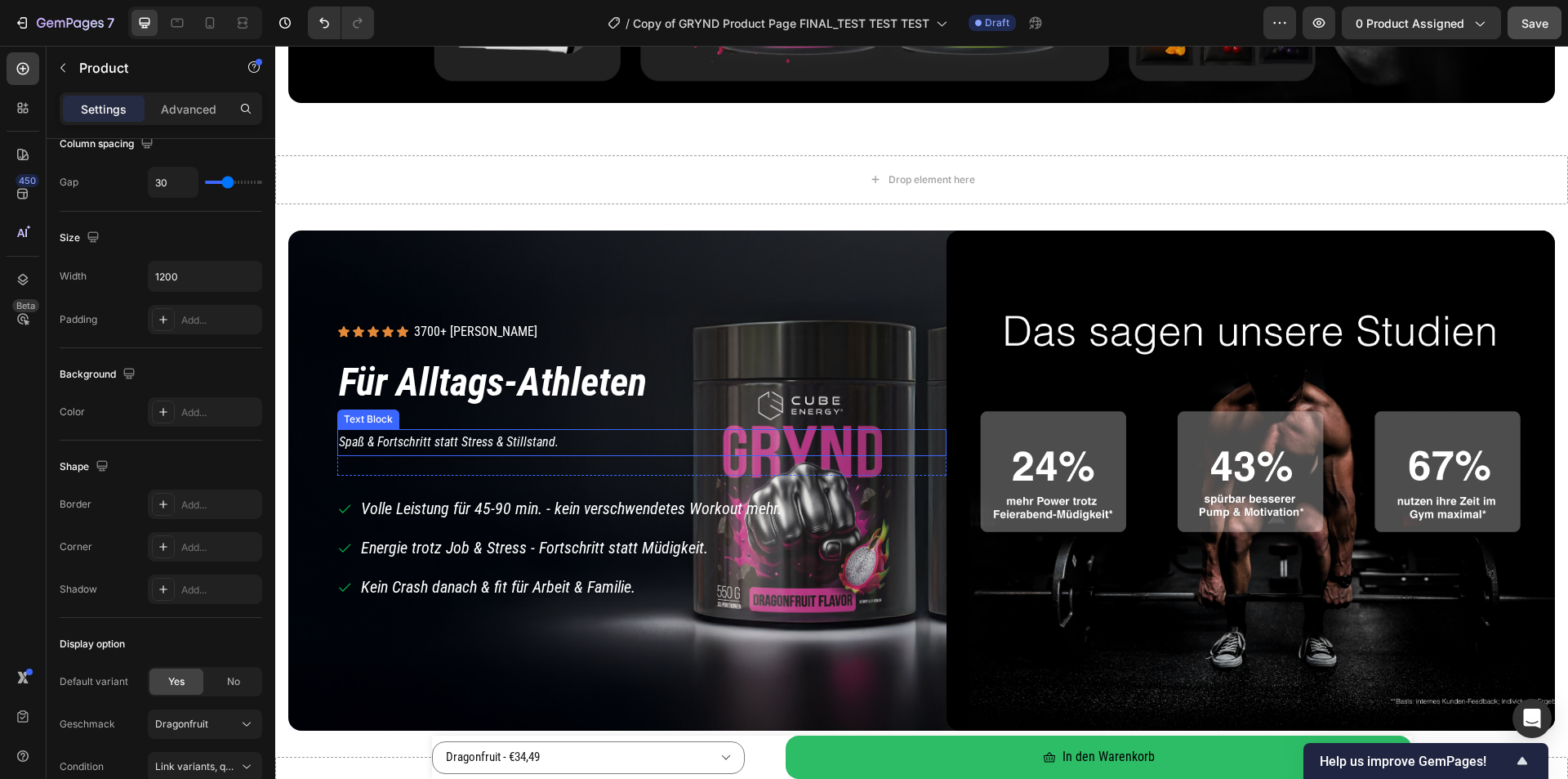
scroll to position [1409, 0]
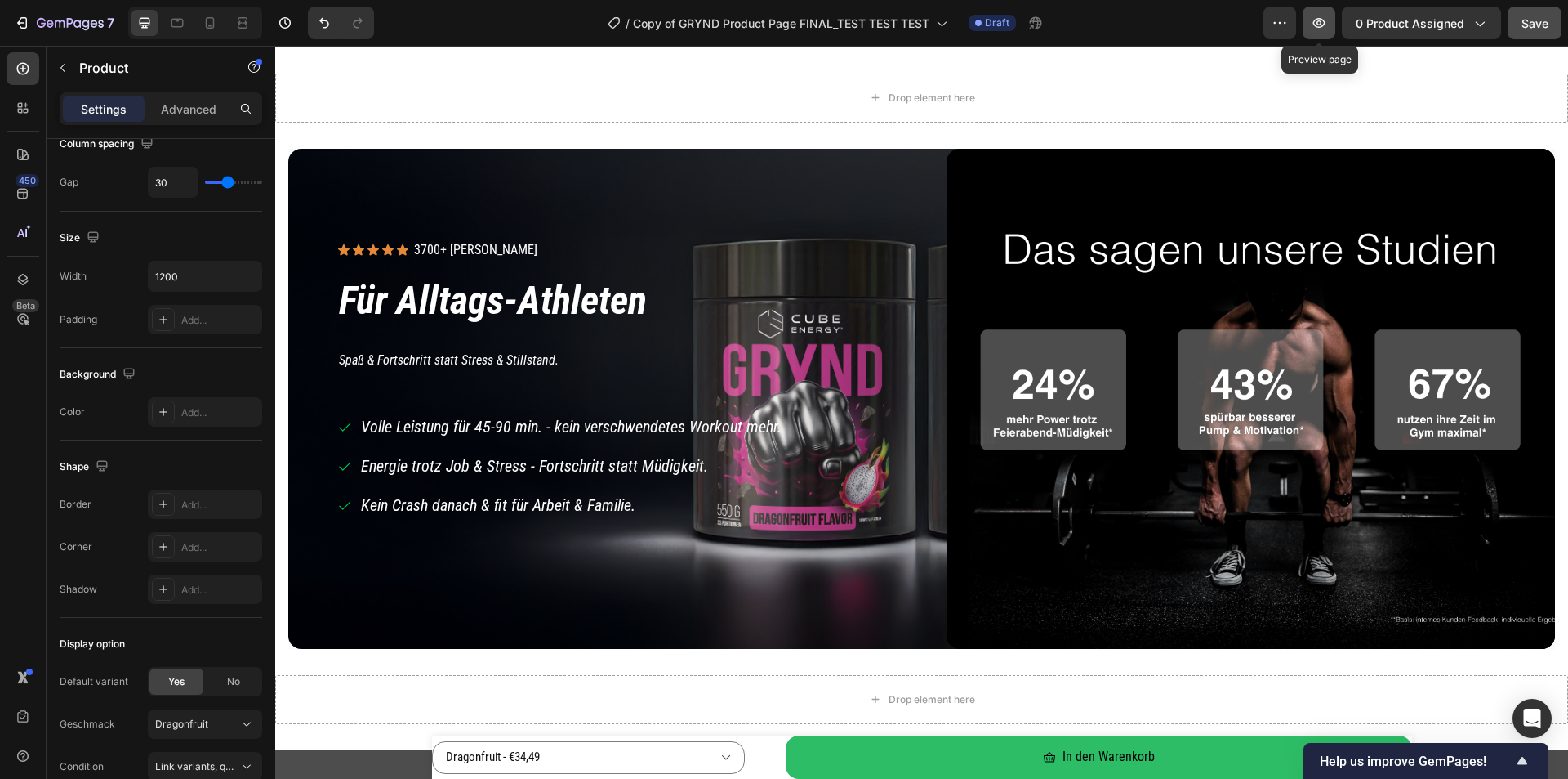
click at [1323, 18] on icon "button" at bounding box center [1319, 22] width 16 height 16
